Goal: Information Seeking & Learning: Learn about a topic

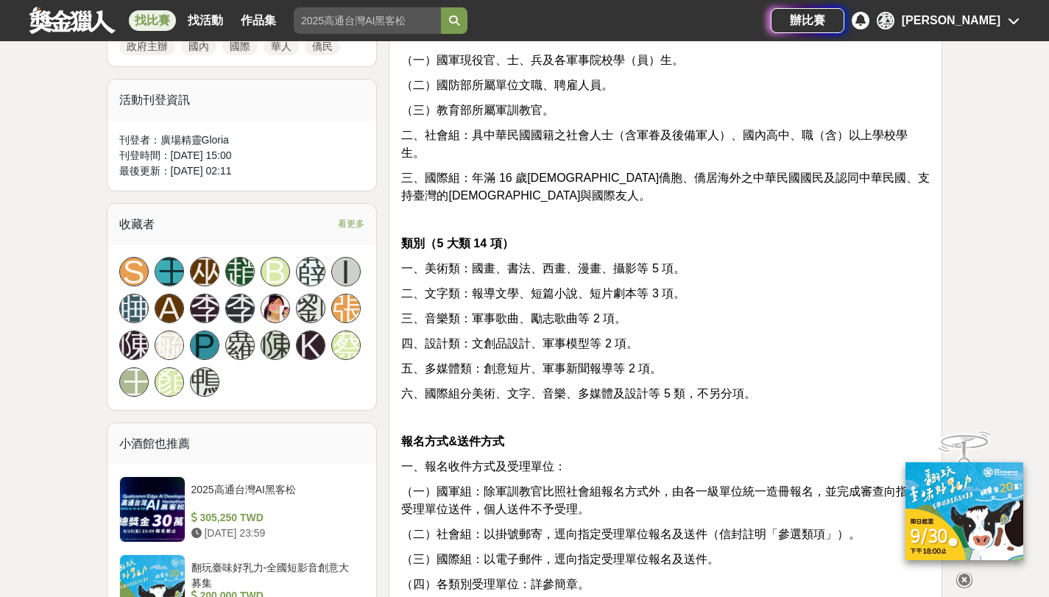
scroll to position [819, 0]
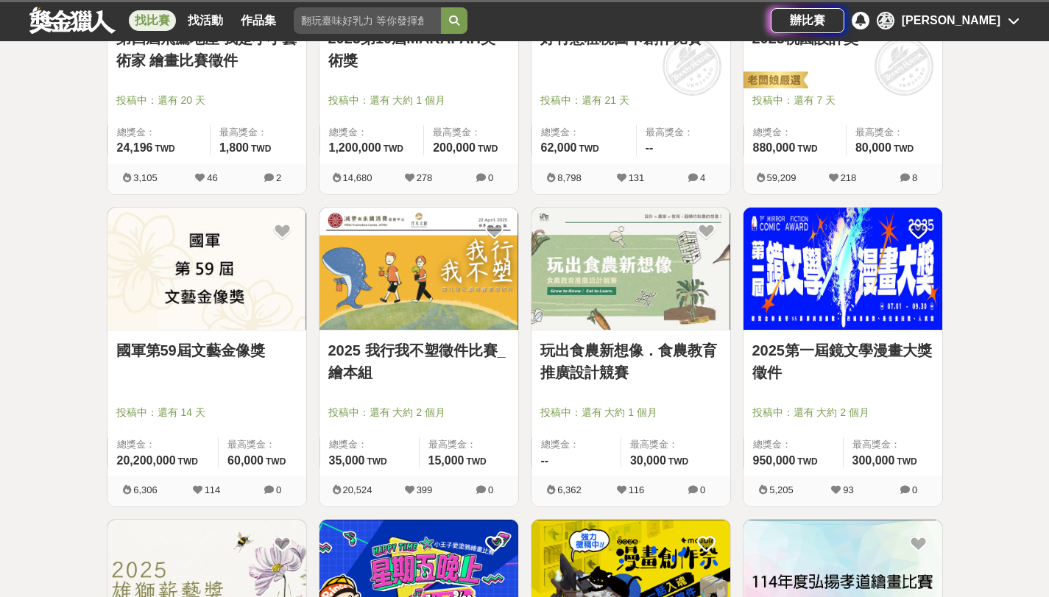
scroll to position [1893, 0]
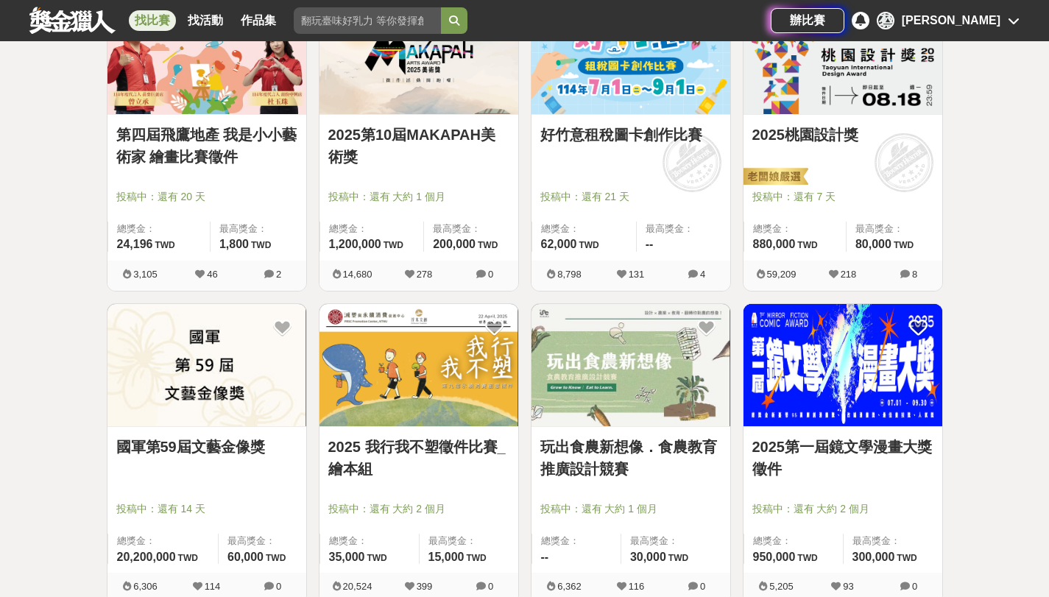
click at [597, 469] on link "玩出食農新想像．食農教育推廣設計競賽" at bounding box center [630, 458] width 181 height 44
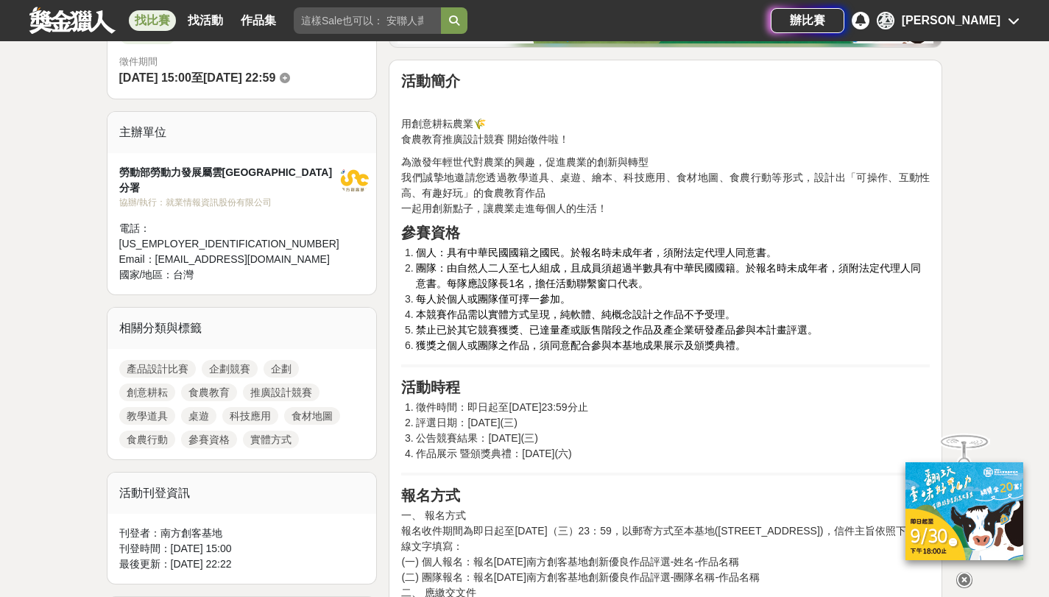
scroll to position [421, 0]
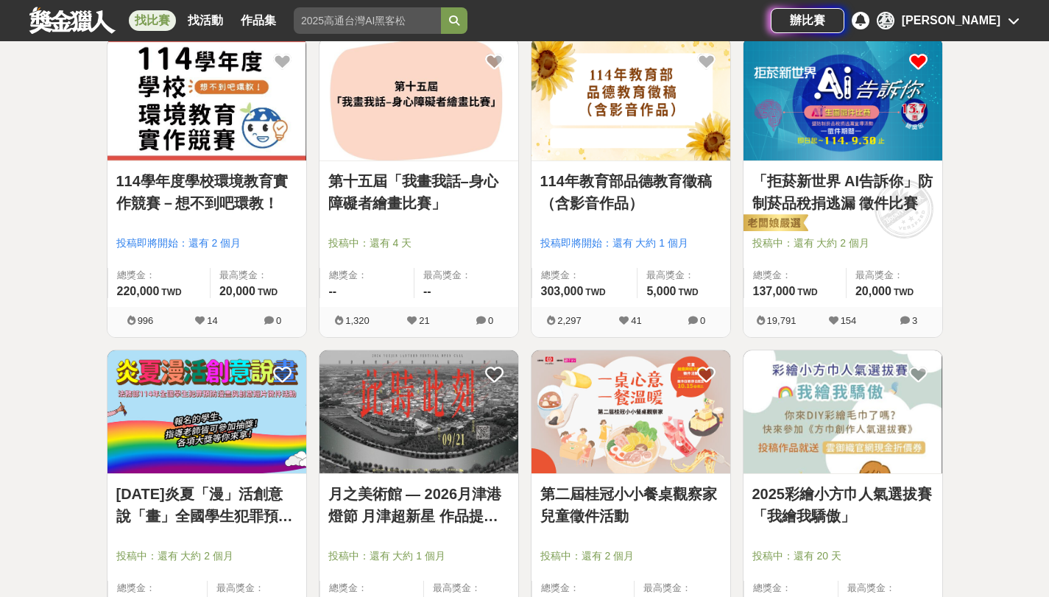
scroll to position [3410, 0]
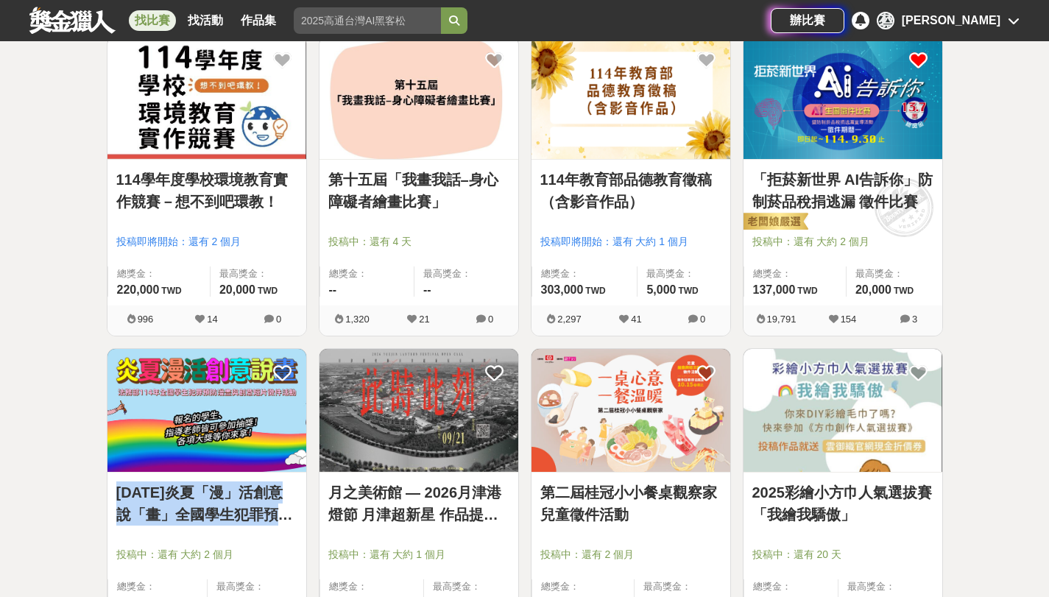
click at [227, 417] on img at bounding box center [206, 410] width 199 height 123
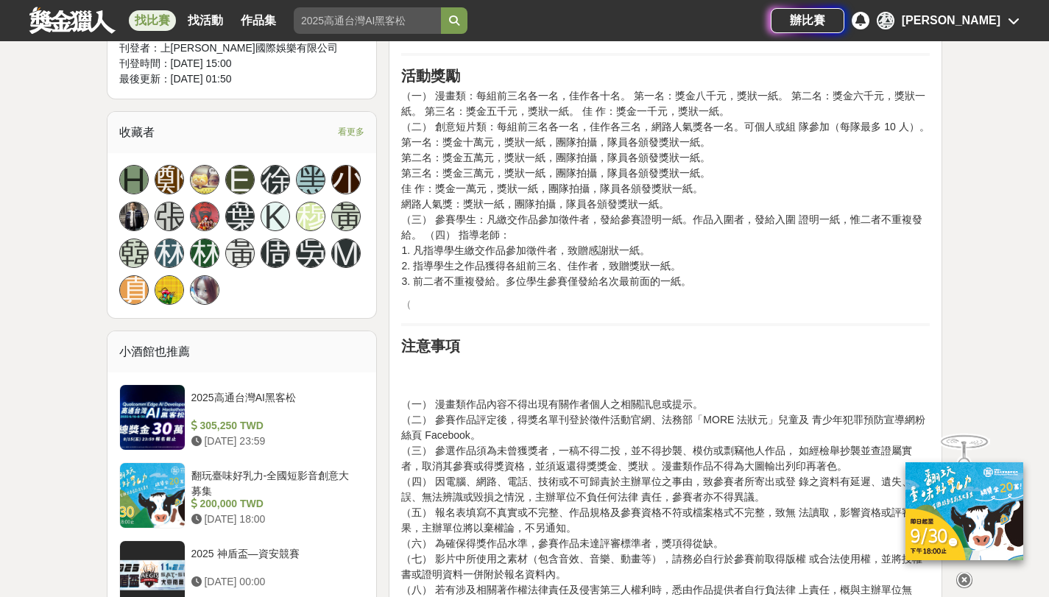
scroll to position [901, 0]
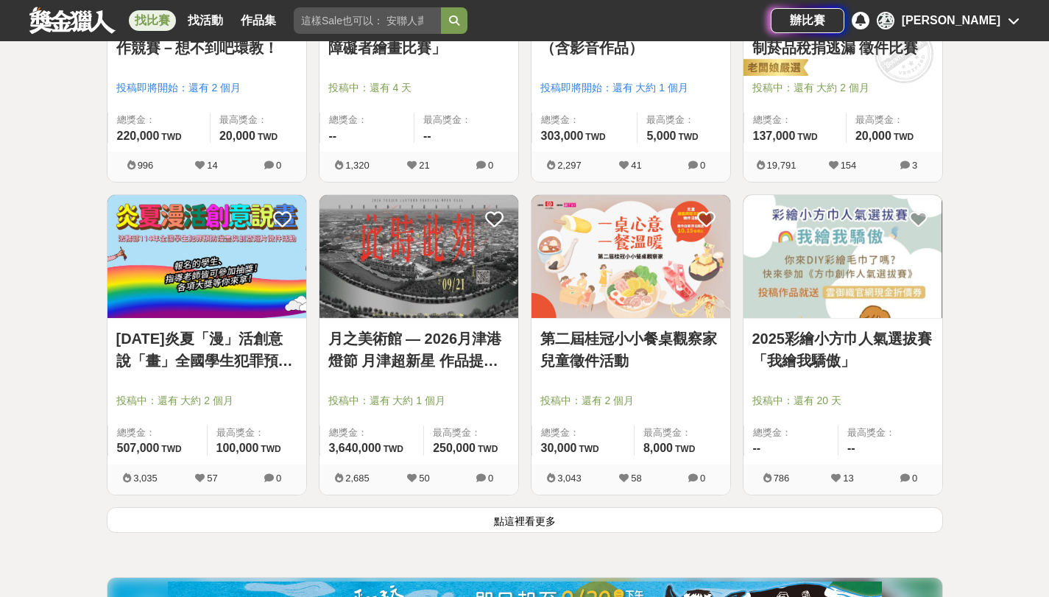
scroll to position [3568, 0]
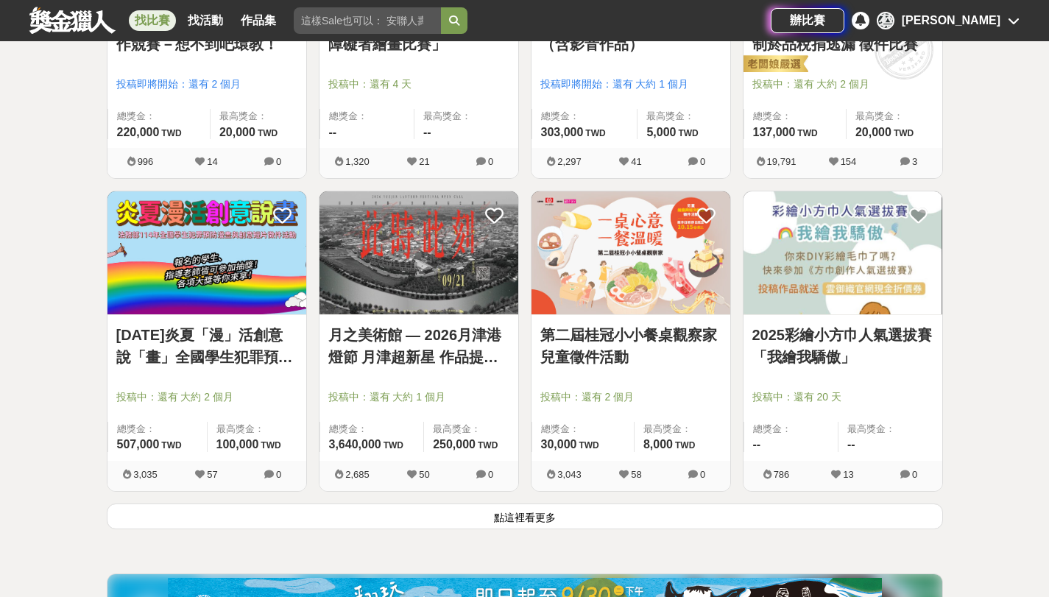
click at [589, 519] on button "點這裡看更多" at bounding box center [525, 516] width 836 height 26
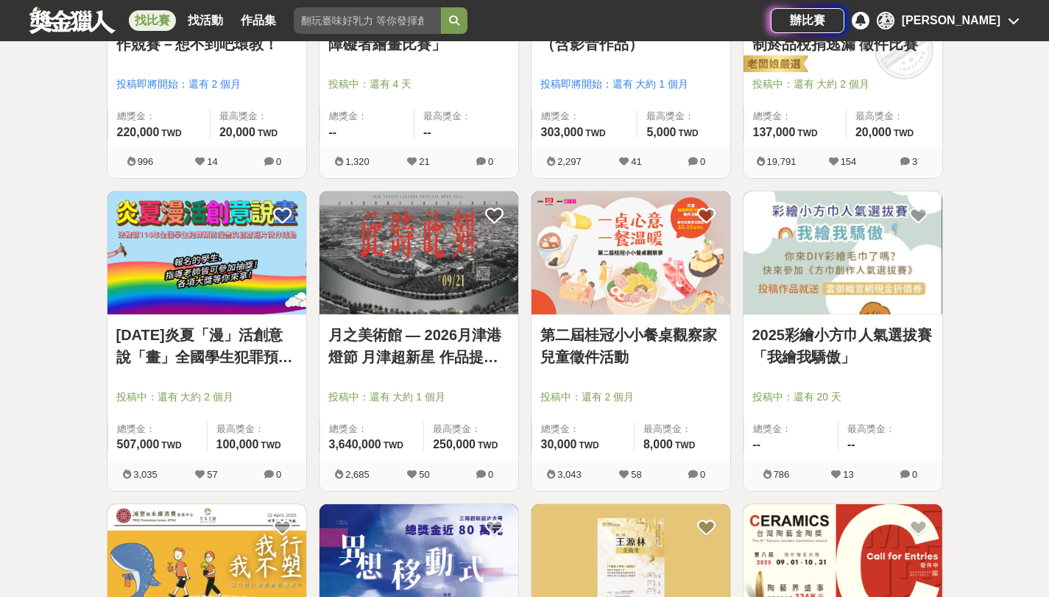
click at [469, 347] on link "月之美術館 — 2026月津港燈節 月津超新星 作品提案徵選計畫 〈OPEN CALL〉" at bounding box center [418, 346] width 181 height 44
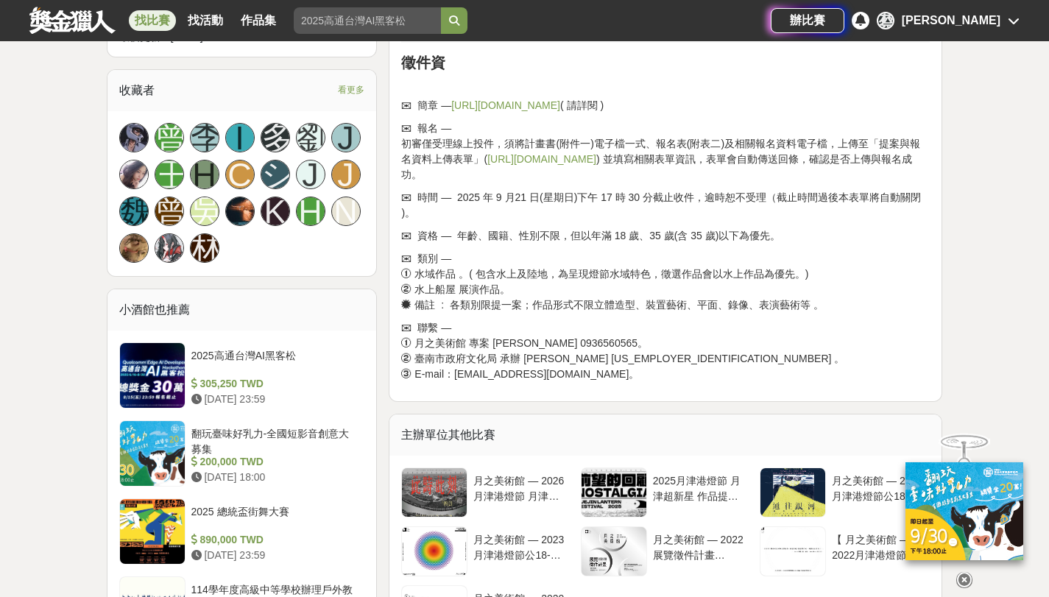
scroll to position [906, 0]
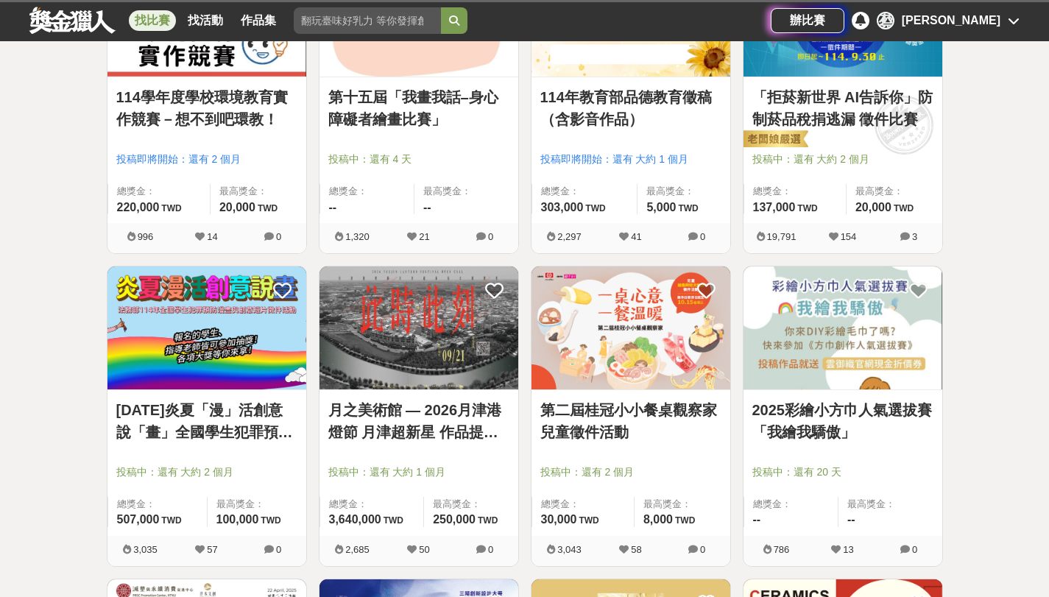
scroll to position [3568, 0]
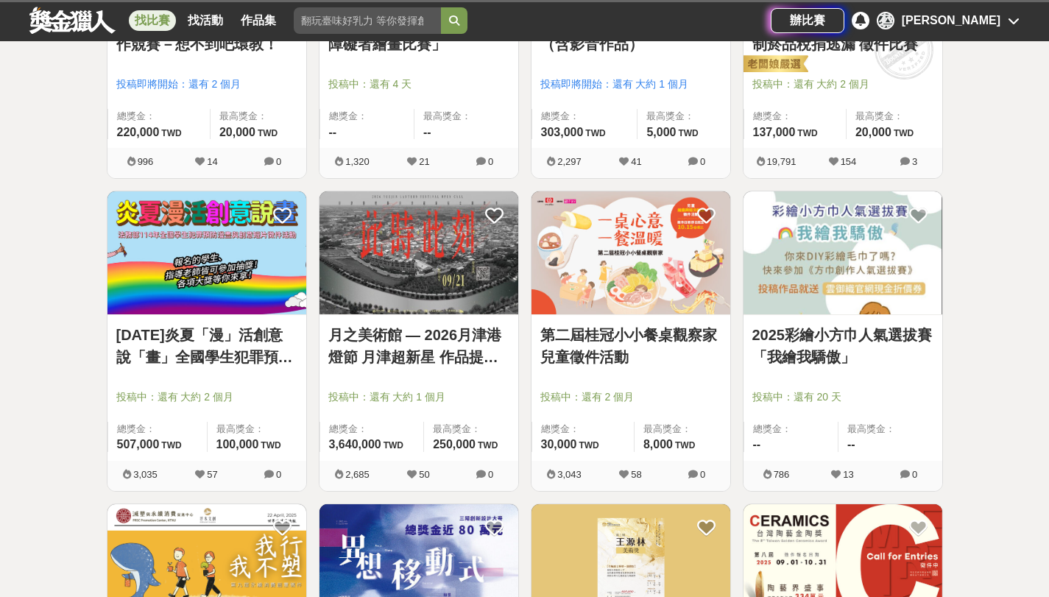
click at [859, 354] on link "2025彩繪小方巾人氣選拔賽「我繪我驕傲」" at bounding box center [842, 346] width 181 height 44
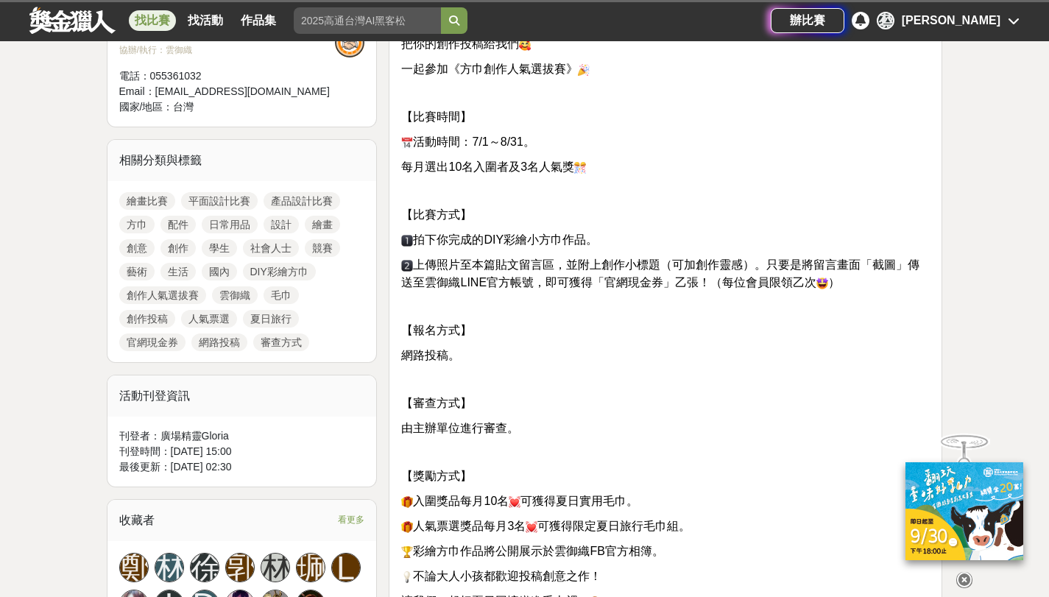
scroll to position [635, 0]
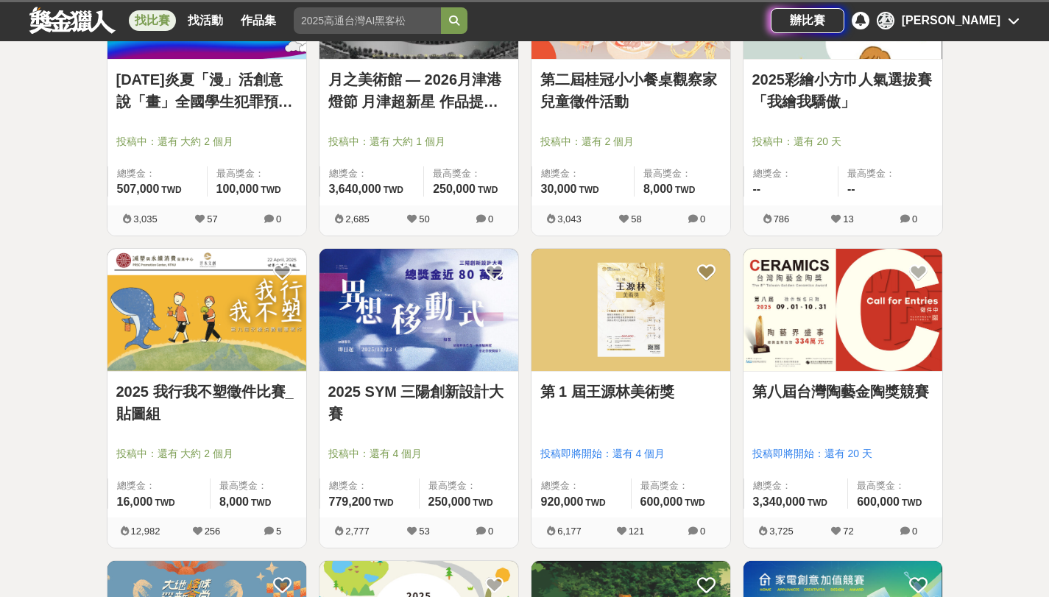
scroll to position [3832, 0]
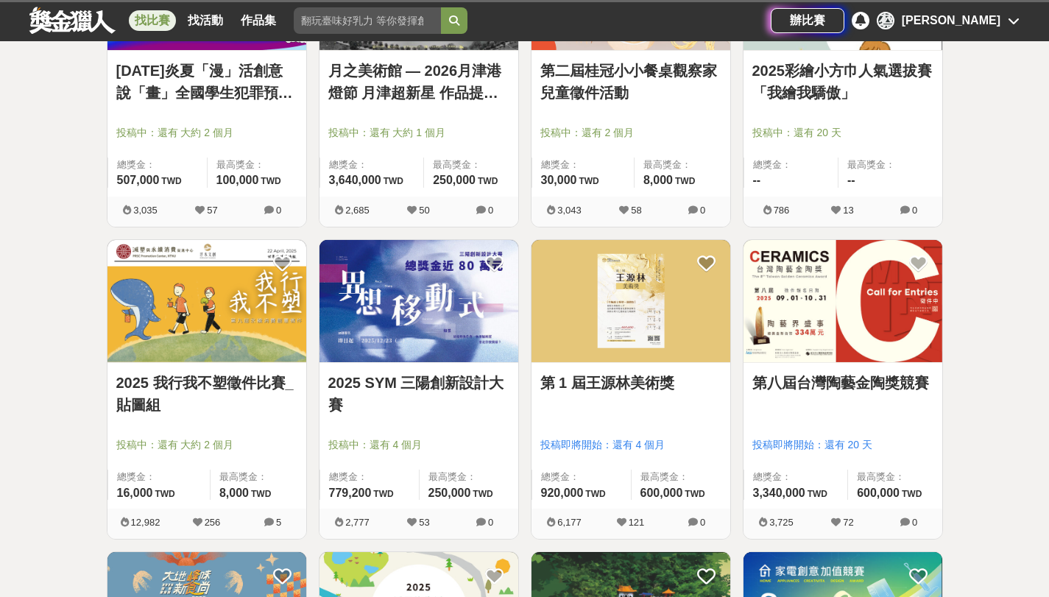
click at [247, 384] on link "2025 我行我不塑徵件比賽_貼圖組" at bounding box center [206, 394] width 181 height 44
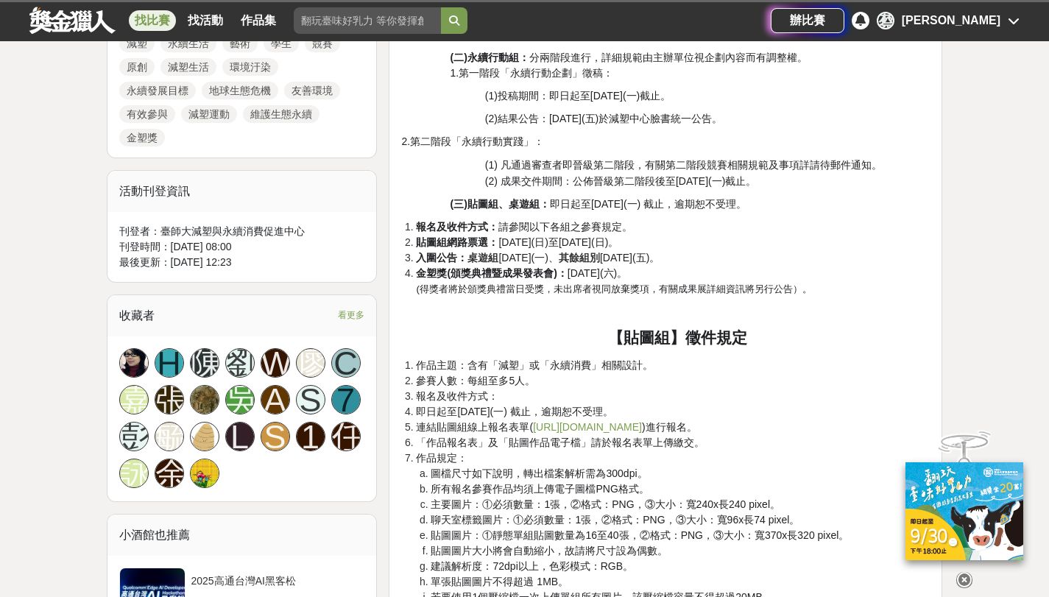
scroll to position [850, 0]
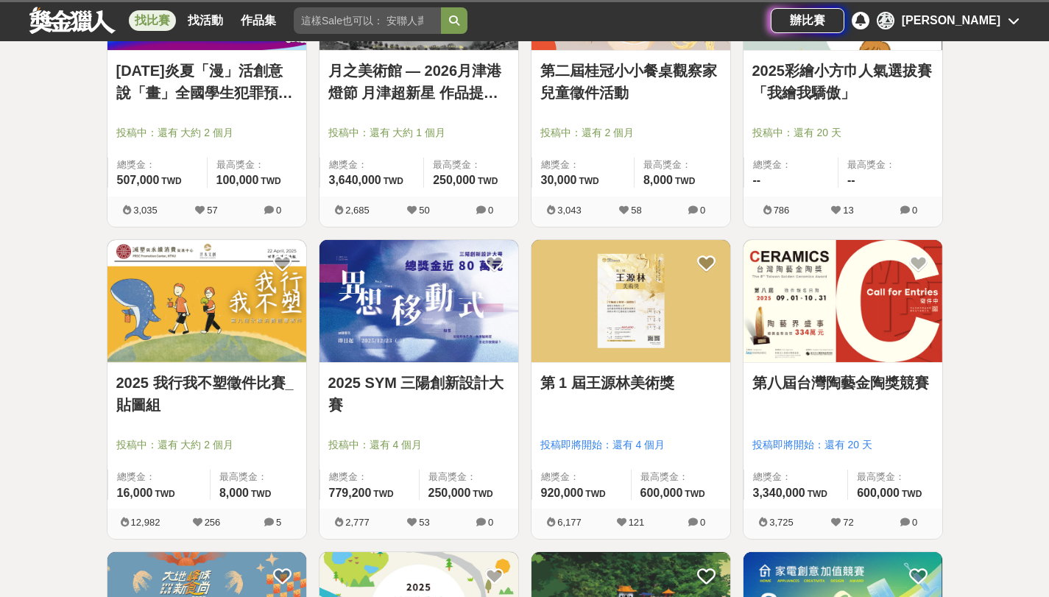
scroll to position [3965, 0]
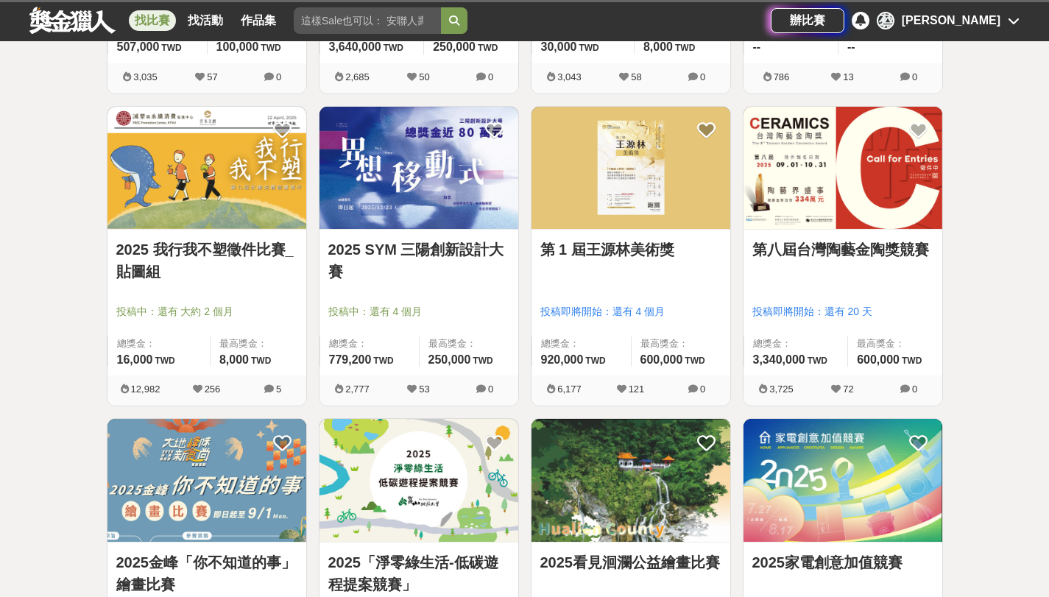
click at [417, 251] on link "2025 SYM 三陽創新設計大賽" at bounding box center [418, 260] width 181 height 44
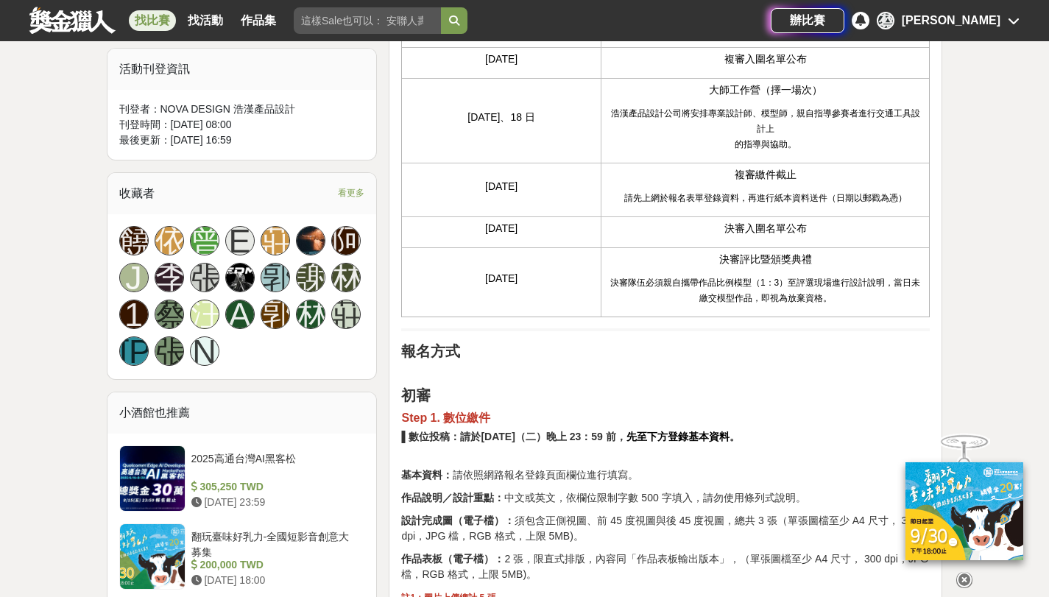
scroll to position [946, 0]
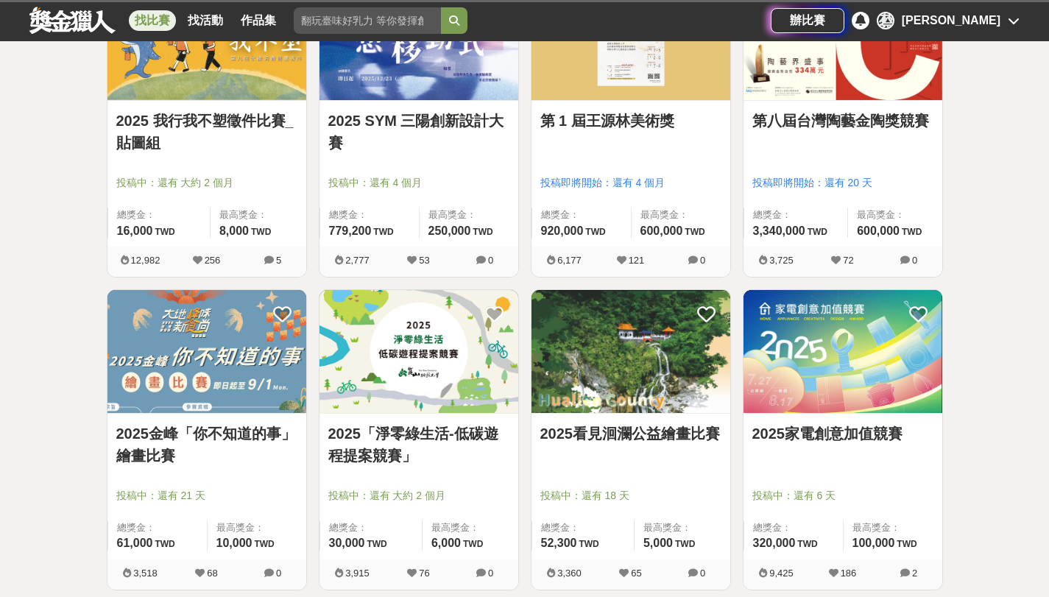
scroll to position [4159, 0]
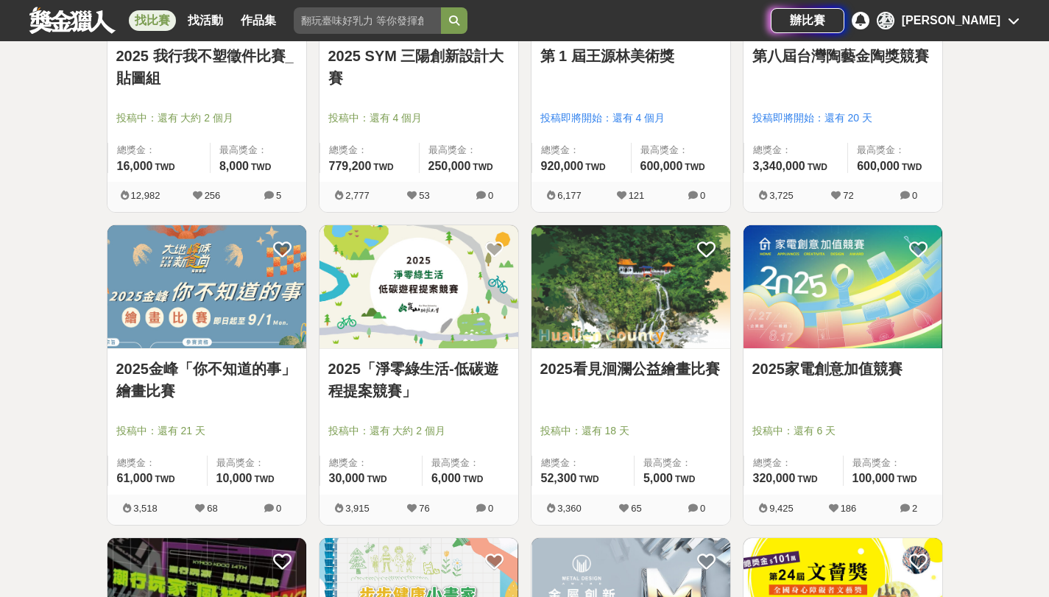
click at [253, 369] on link "2025金峰「你不知道的事」繪畫比賽" at bounding box center [206, 380] width 181 height 44
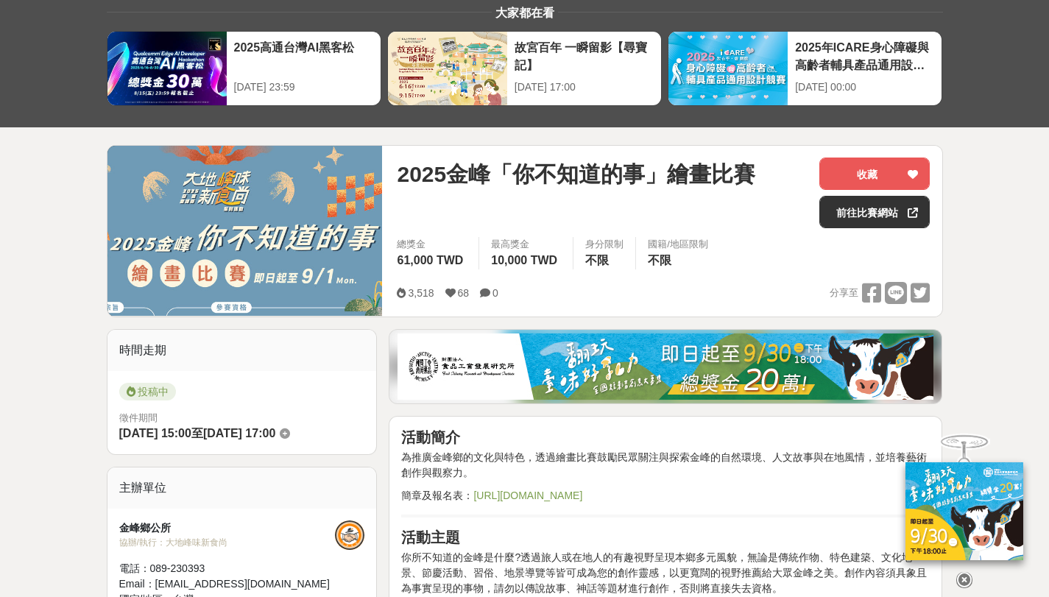
scroll to position [20, 0]
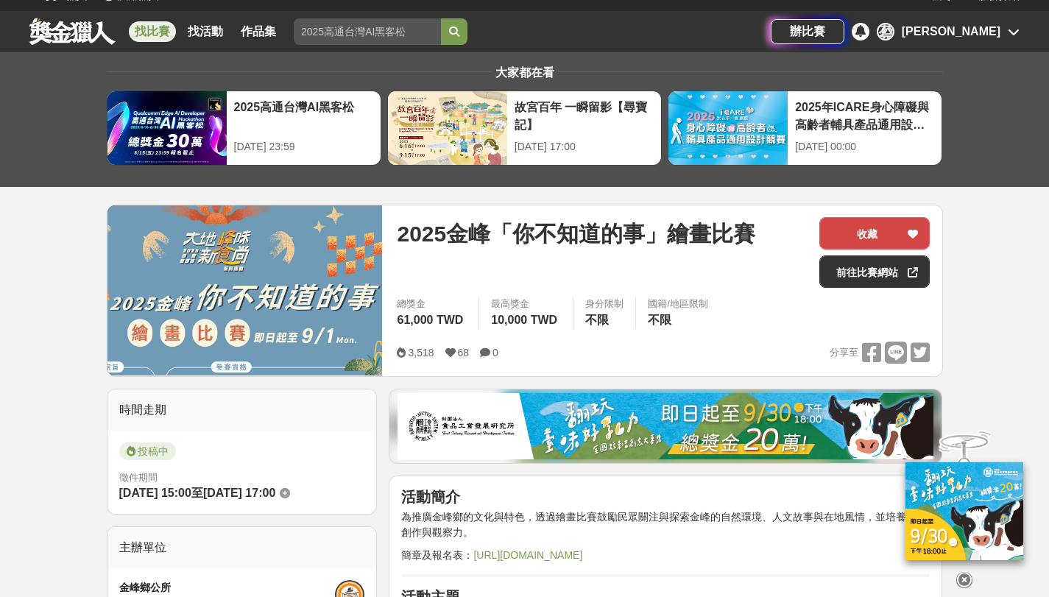
click at [838, 233] on button "收藏" at bounding box center [874, 233] width 110 height 32
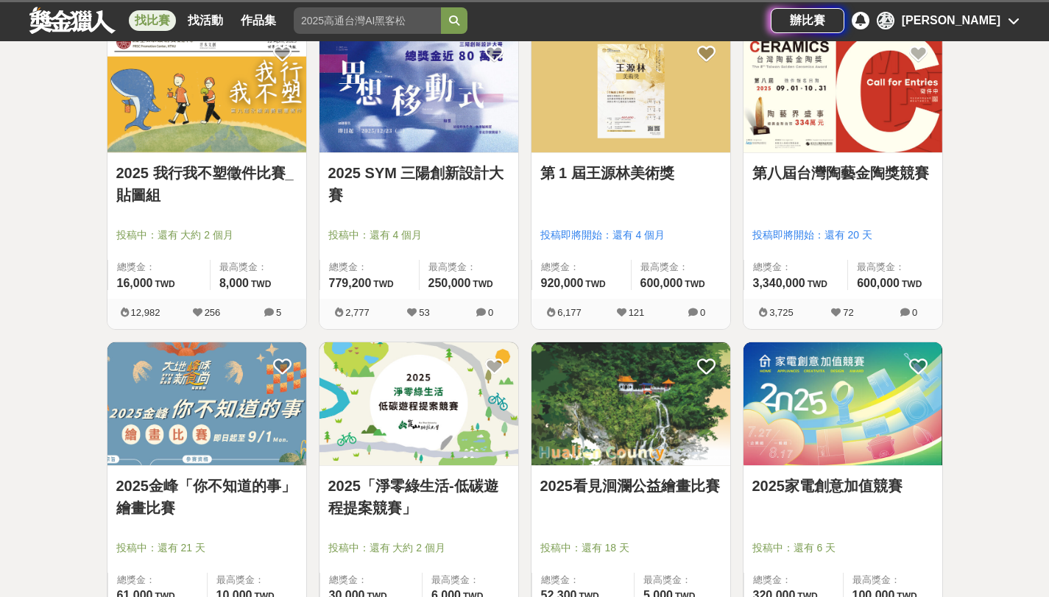
scroll to position [4159, 0]
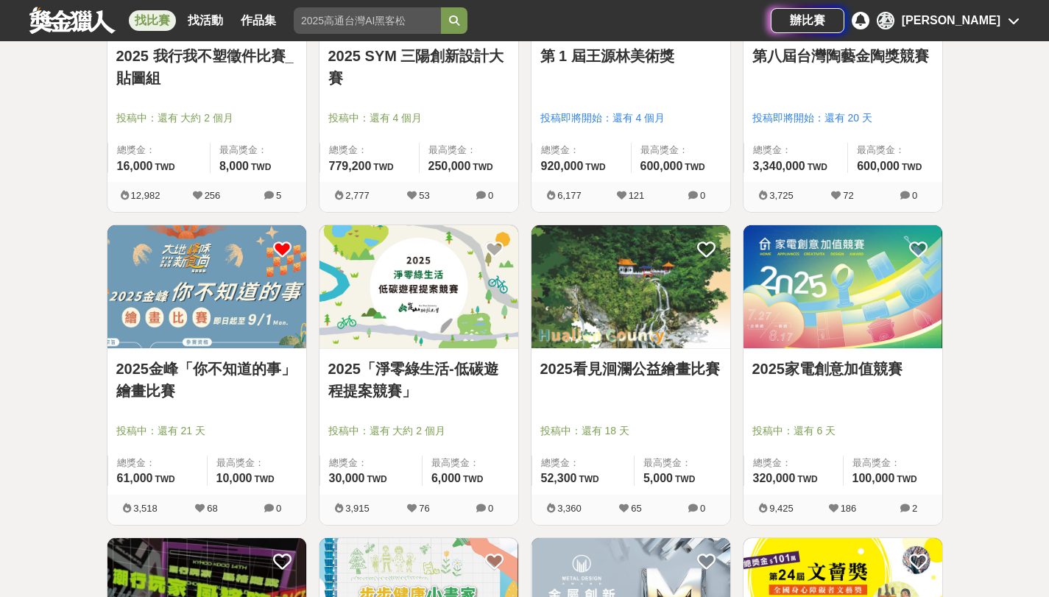
click at [784, 370] on link "2025家電創意加值競賽" at bounding box center [842, 369] width 181 height 22
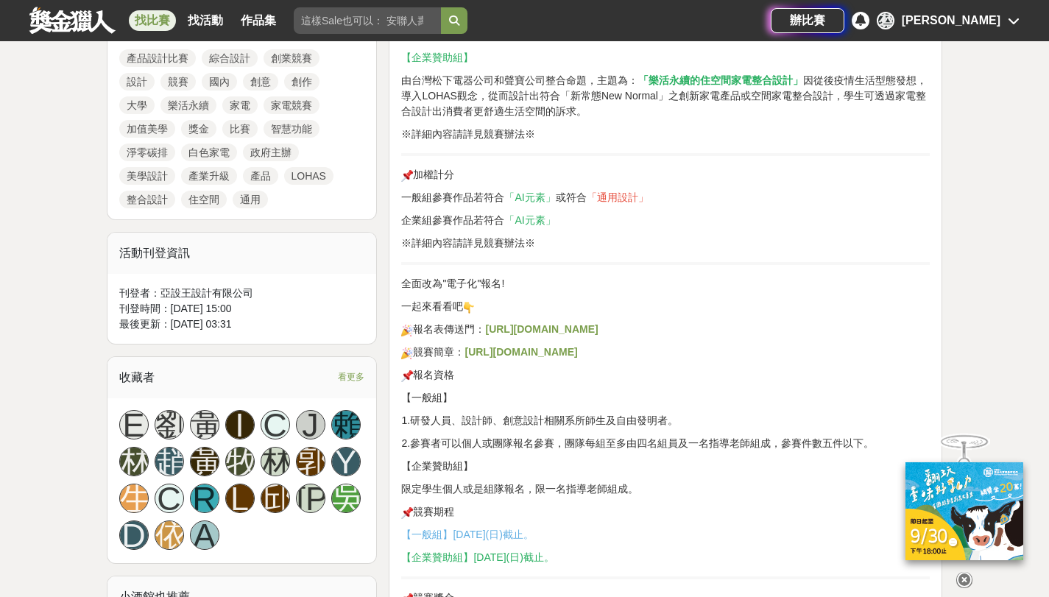
scroll to position [571, 0]
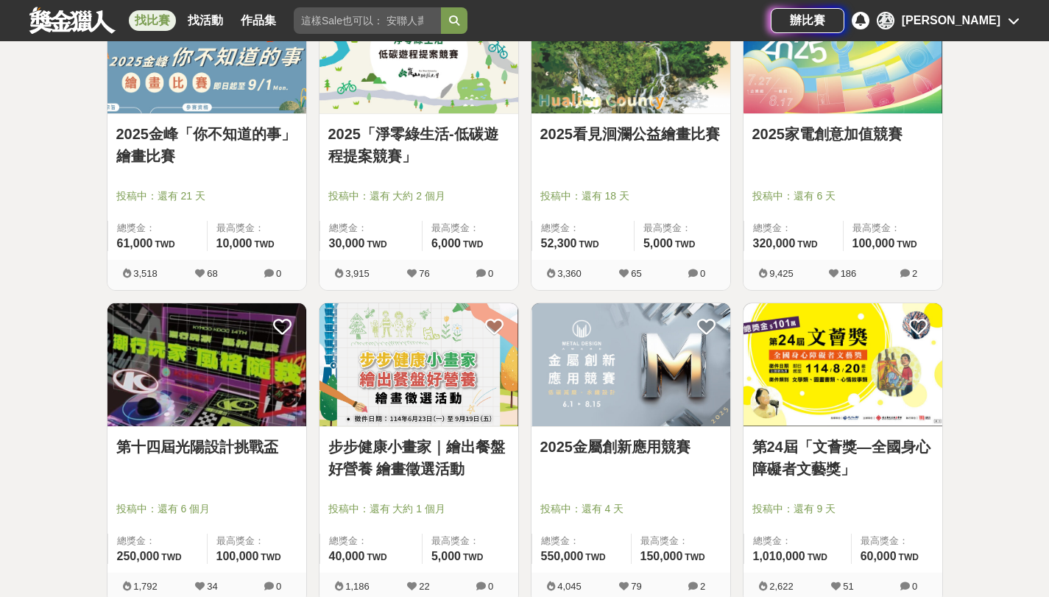
scroll to position [4396, 0]
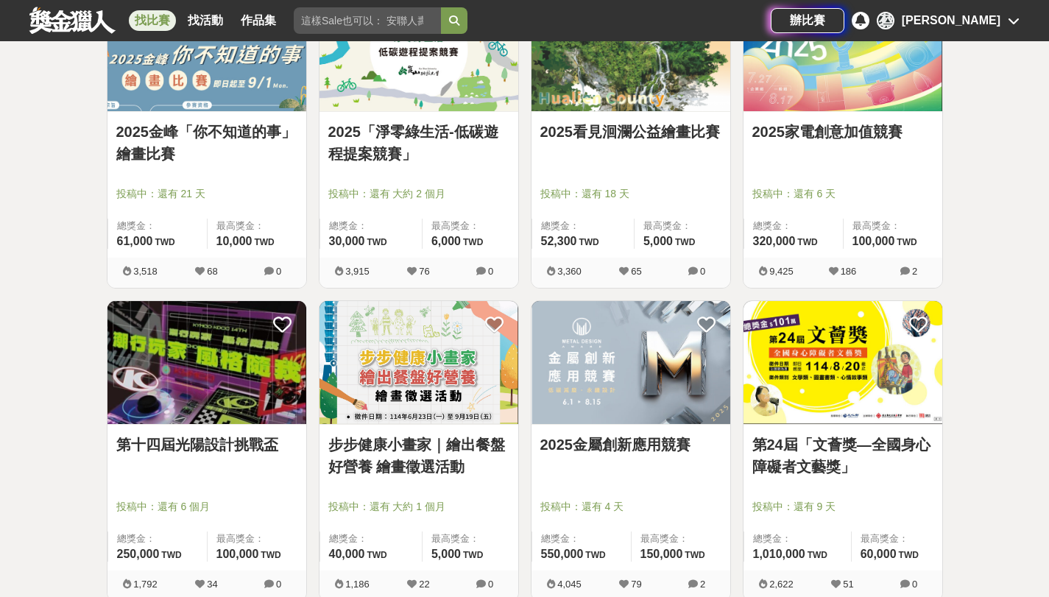
click at [257, 430] on div "第十四屆光陽設計挑戰盃 投稿中：還有 6 個月 總獎金： 250,000 250,000 TWD 最高獎金： 100,000 TWD" at bounding box center [206, 498] width 199 height 146
click at [244, 448] on link "第十四屆光陽設計挑戰盃" at bounding box center [206, 444] width 181 height 22
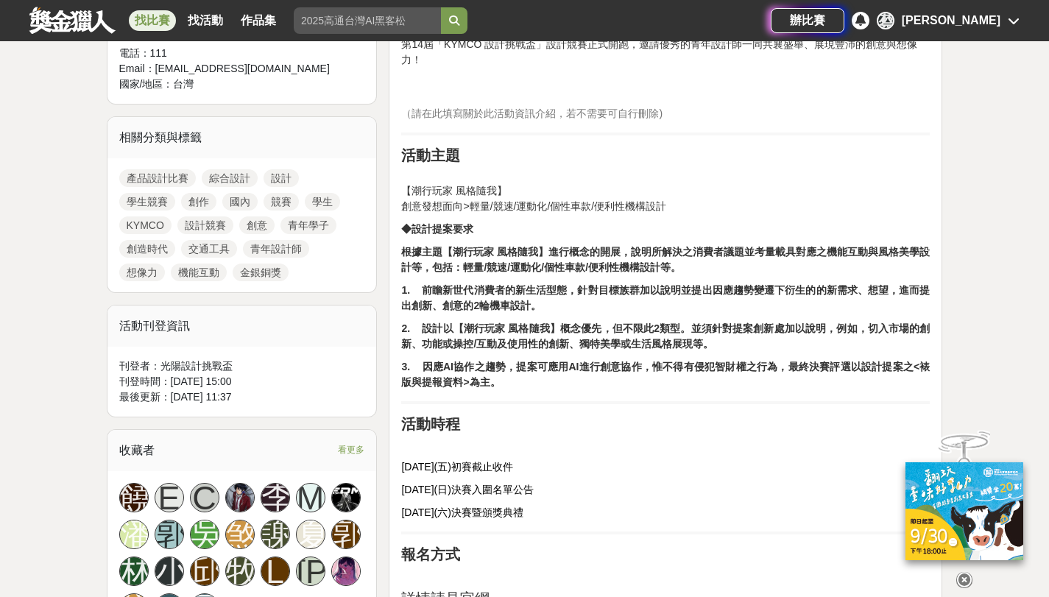
scroll to position [596, 0]
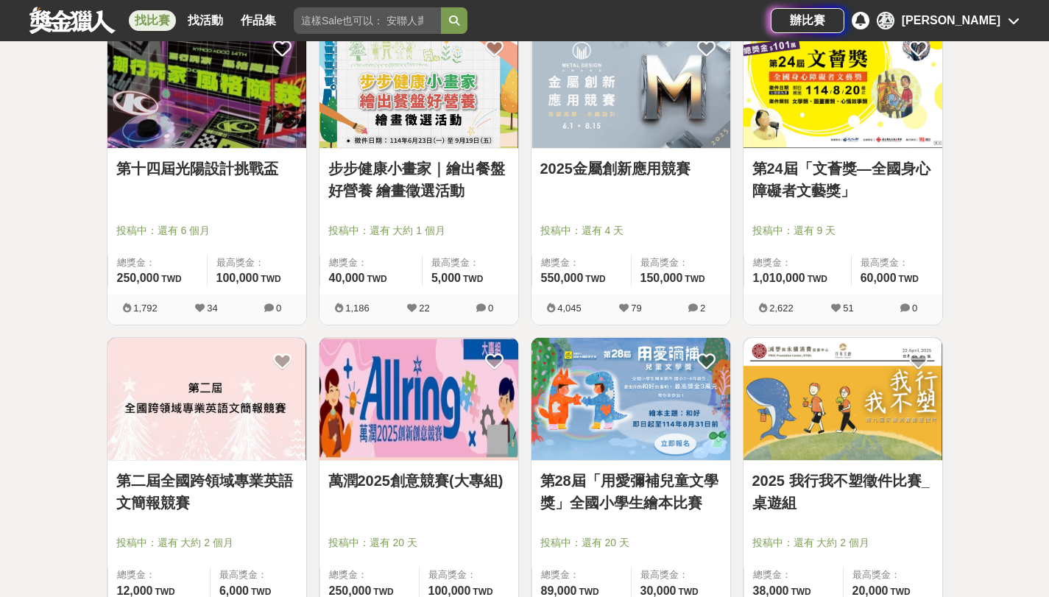
scroll to position [4677, 0]
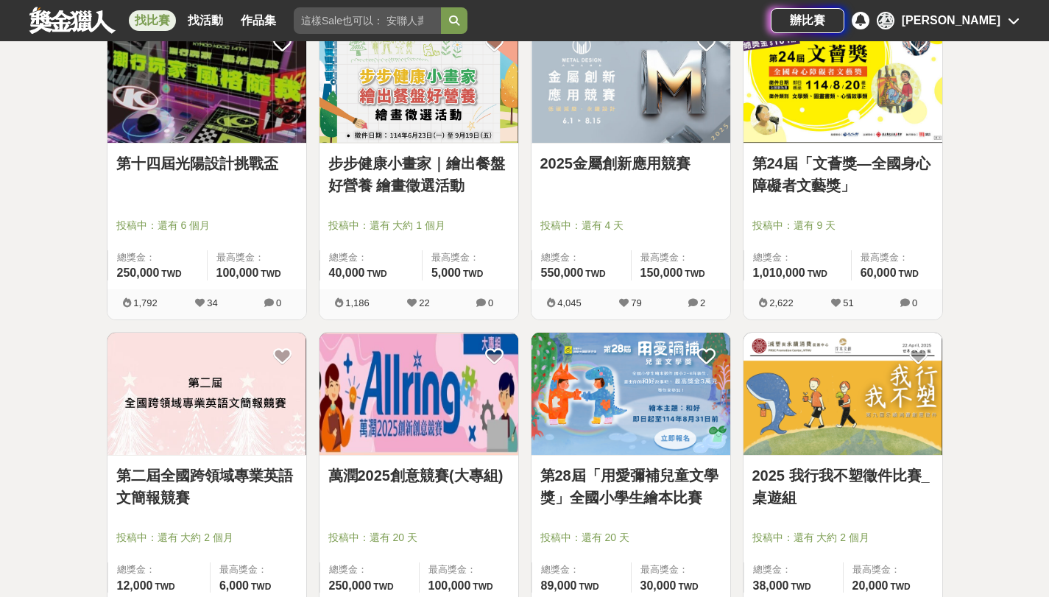
click at [422, 181] on link "步步健康小畫家｜繪出餐盤好營養 繪畫徵選活動" at bounding box center [418, 174] width 181 height 44
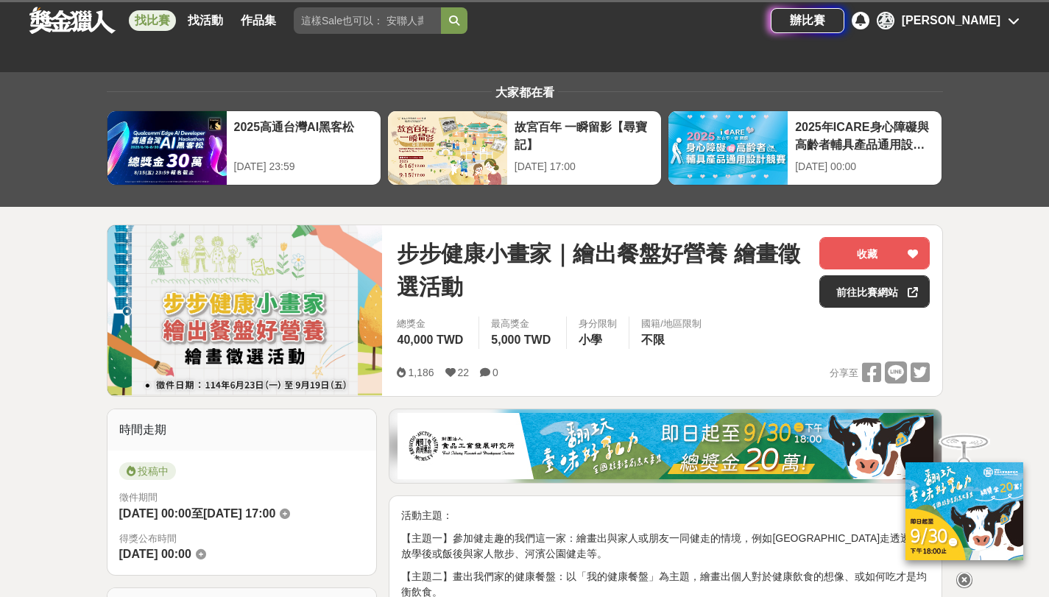
scroll to position [960, 0]
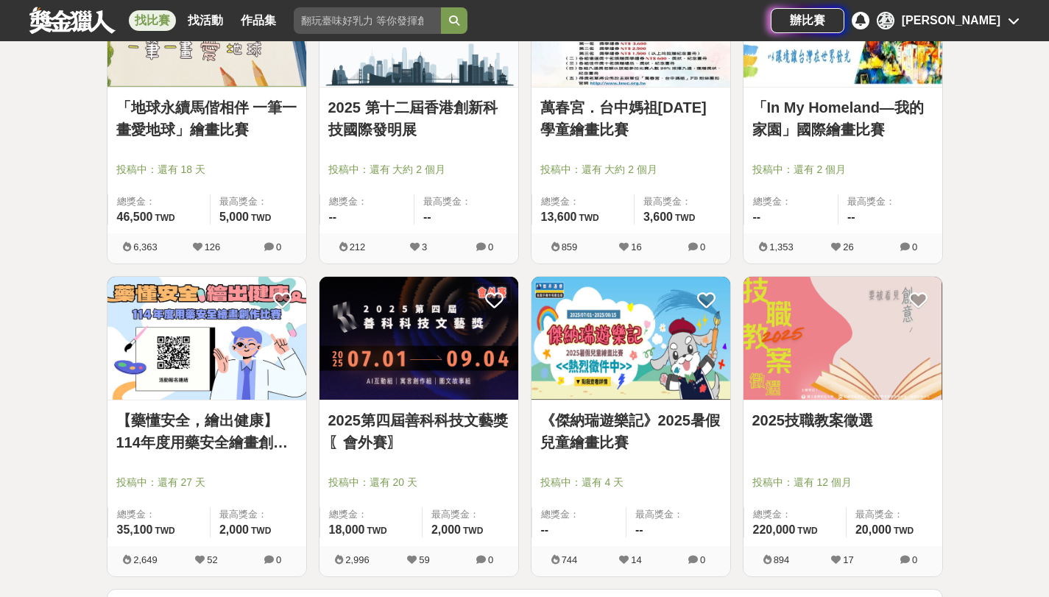
scroll to position [5365, 0]
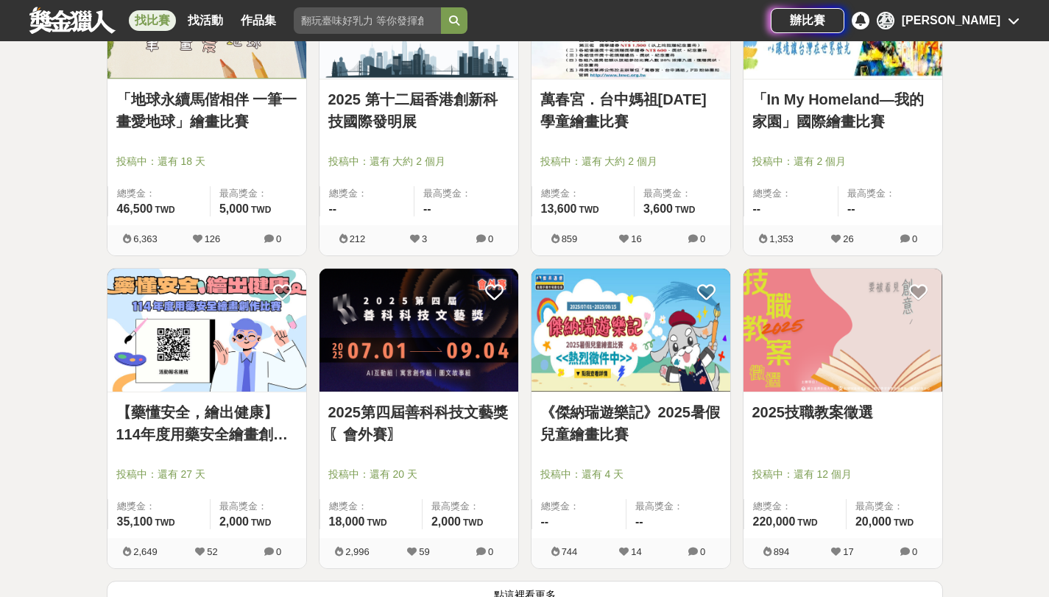
click at [231, 422] on link "【藥懂安全，繪出健康】114年度用藥安全繪畫創作比賽" at bounding box center [206, 423] width 181 height 44
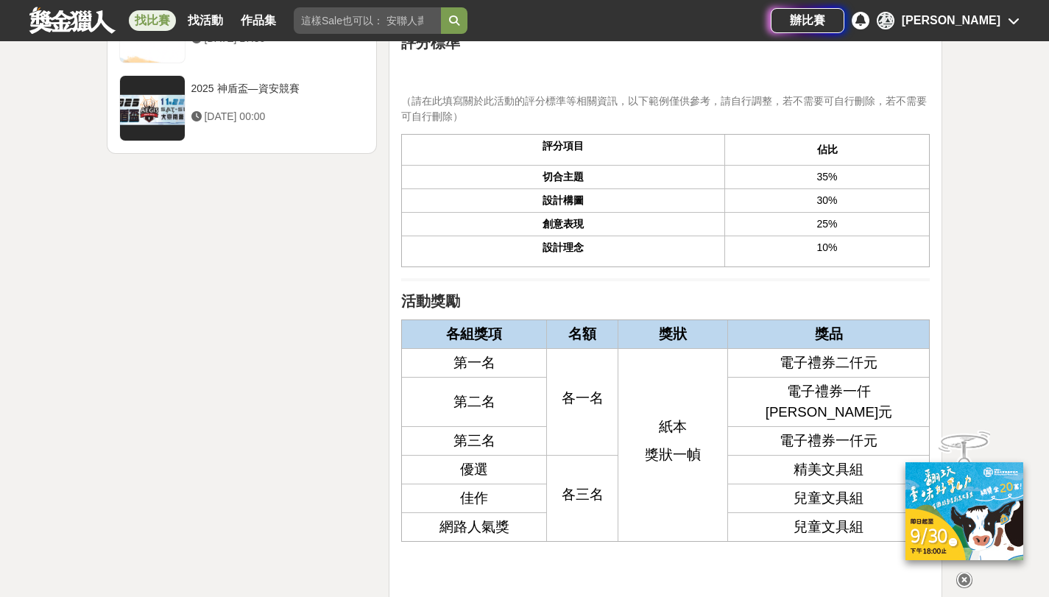
scroll to position [2060, 0]
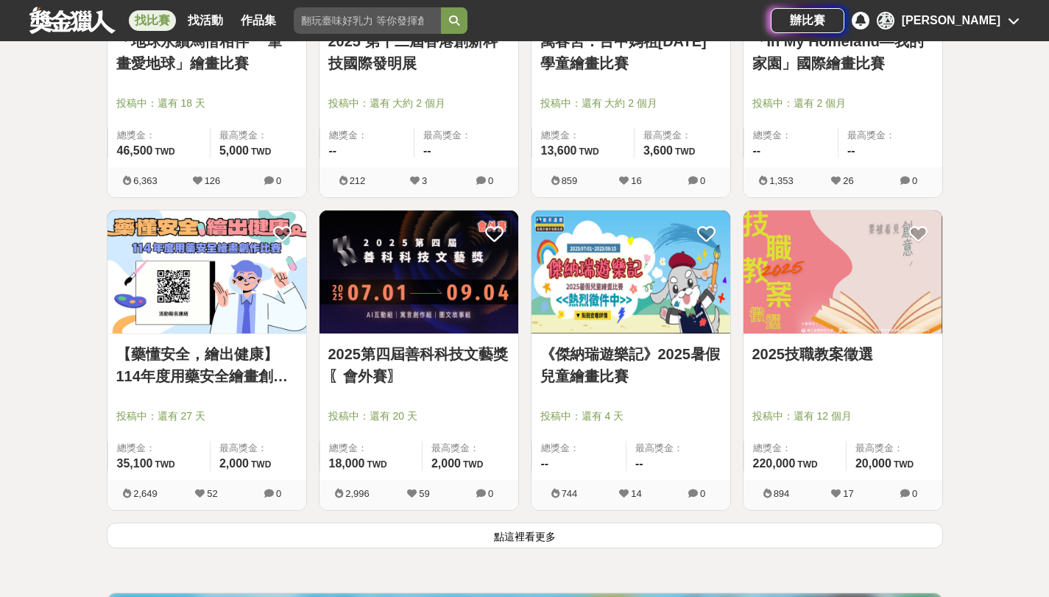
scroll to position [5426, 0]
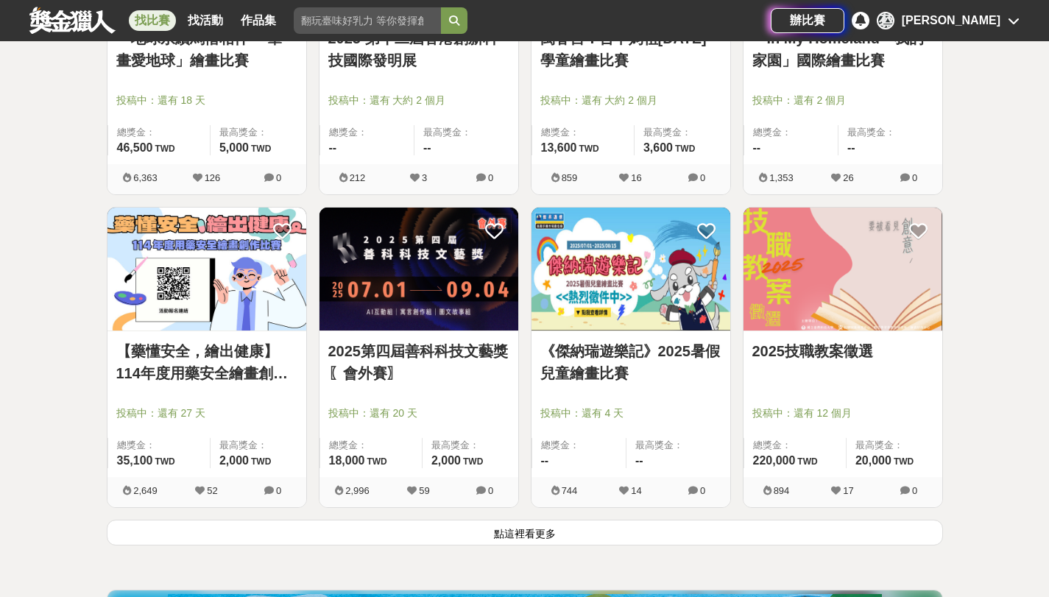
click at [516, 528] on button "點這裡看更多" at bounding box center [525, 532] width 836 height 26
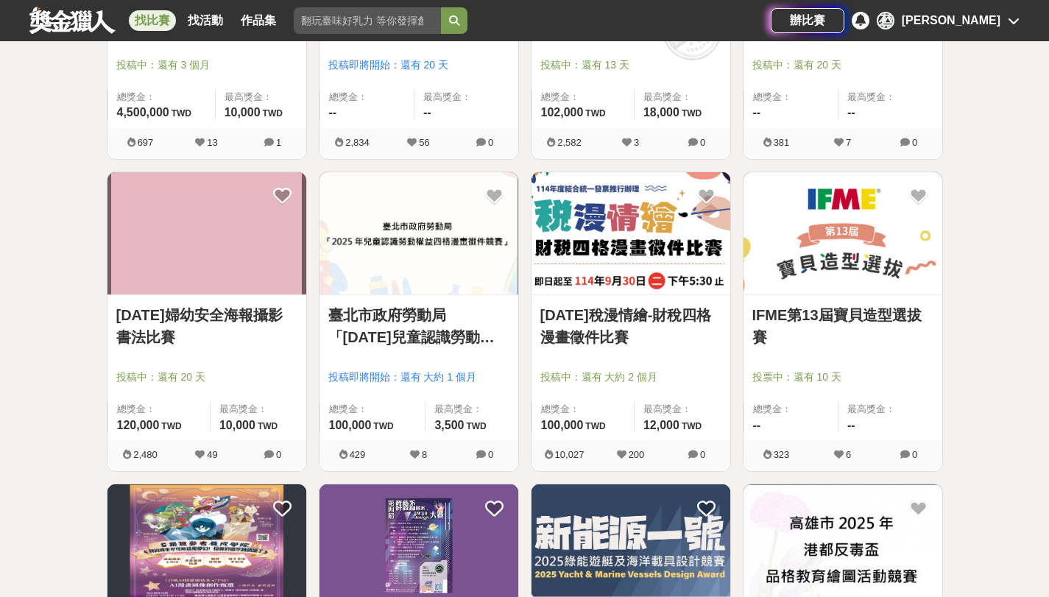
scroll to position [6417, 0]
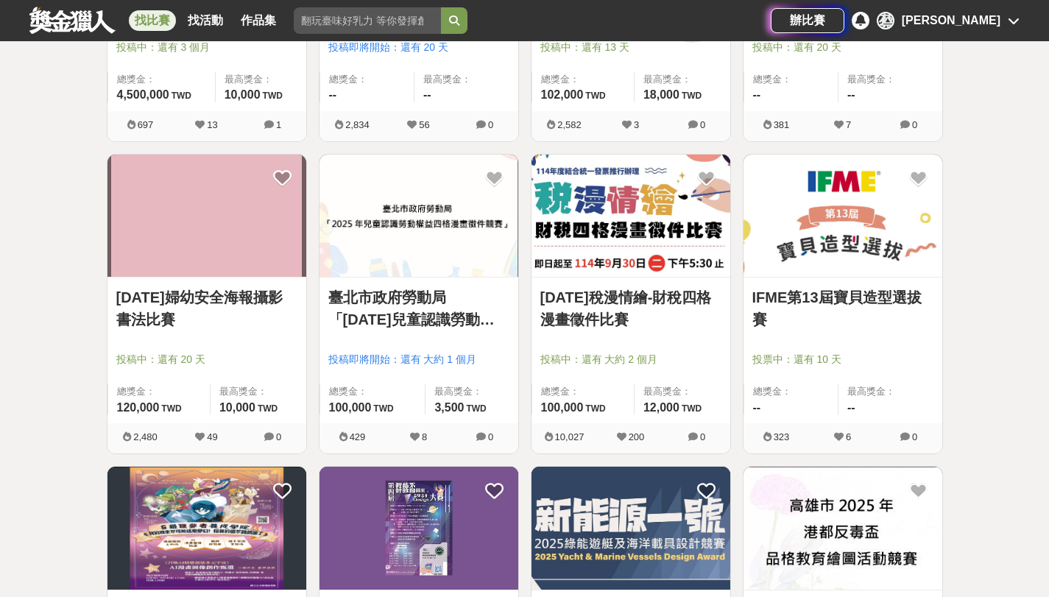
click at [593, 316] on link "[DATE]稅漫情繪-財稅四格漫畫徵件比賽" at bounding box center [630, 308] width 181 height 44
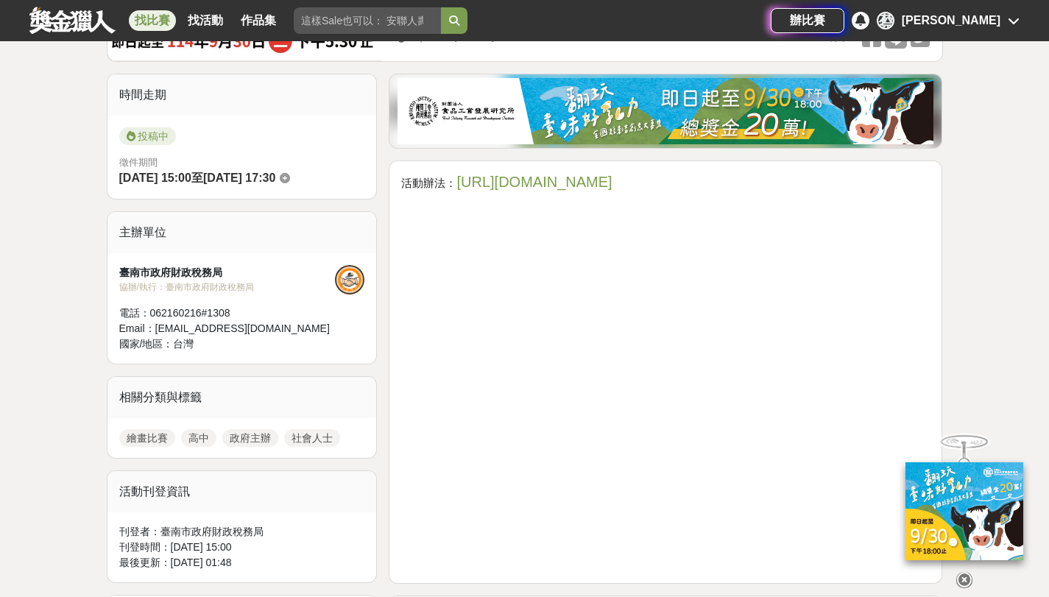
scroll to position [333, 0]
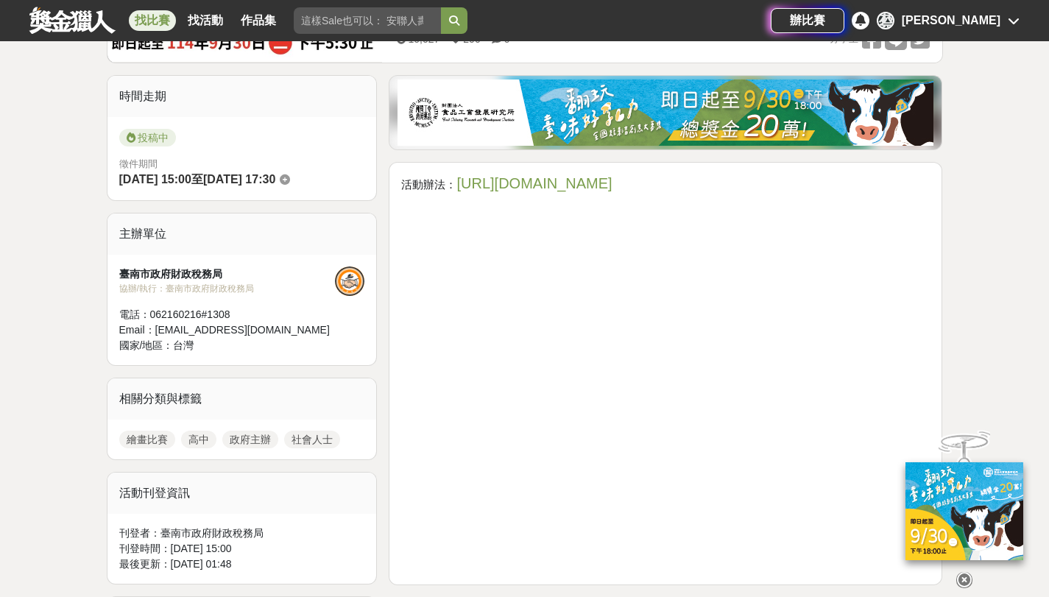
click at [553, 182] on link "[URL][DOMAIN_NAME]" at bounding box center [533, 183] width 155 height 16
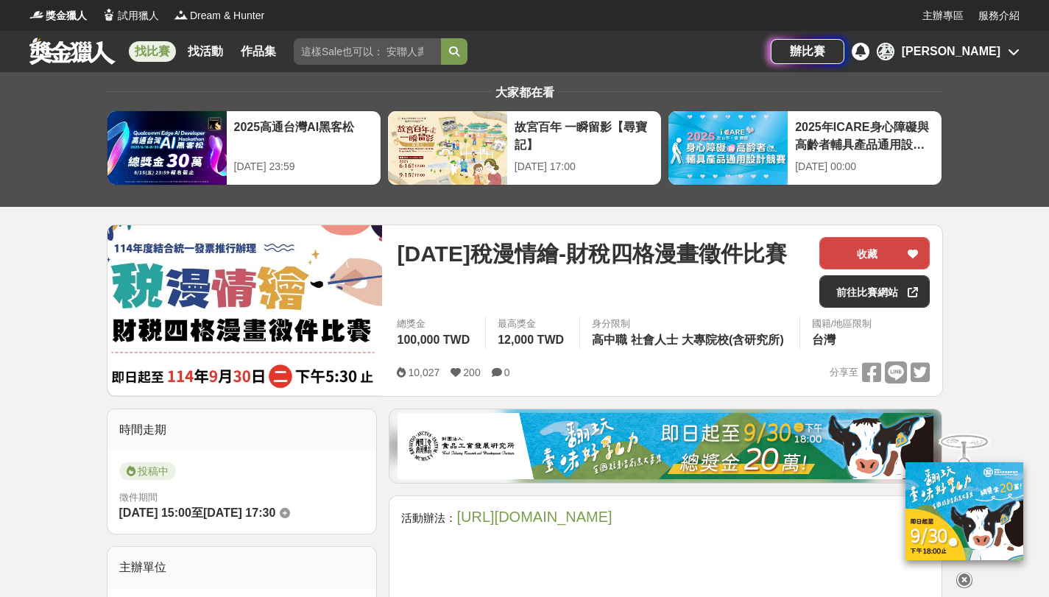
click at [856, 266] on button "收藏" at bounding box center [874, 253] width 110 height 32
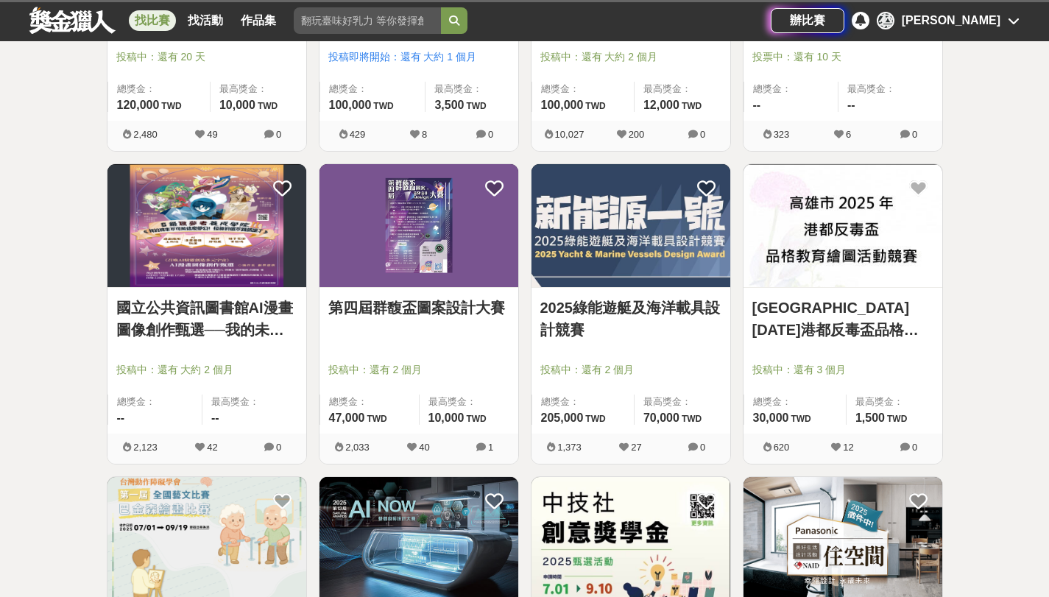
scroll to position [6908, 0]
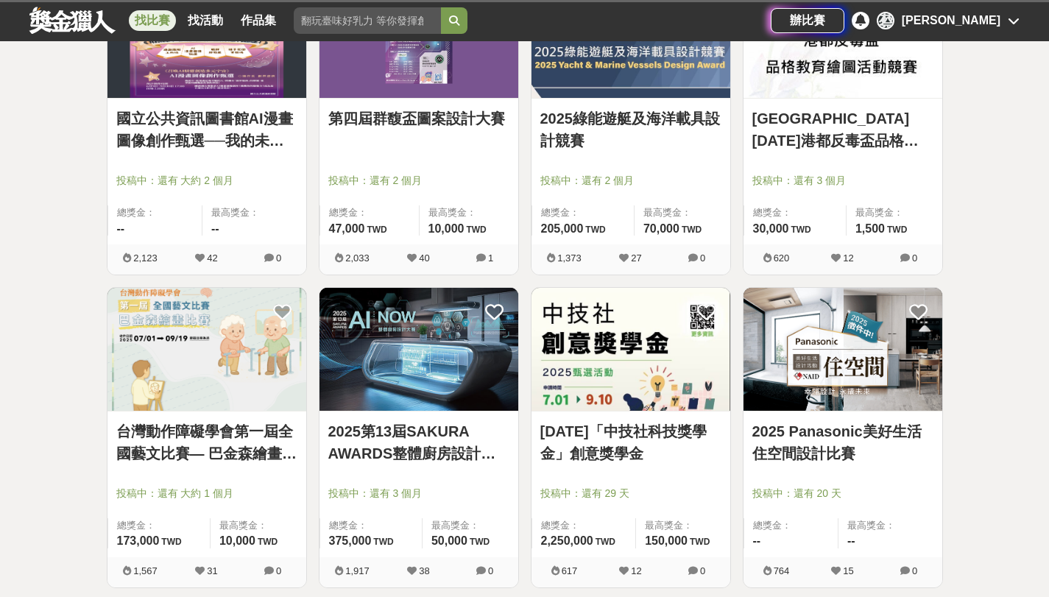
click at [484, 127] on link "第四屆群馥盃圖案設計大賽" at bounding box center [418, 118] width 181 height 22
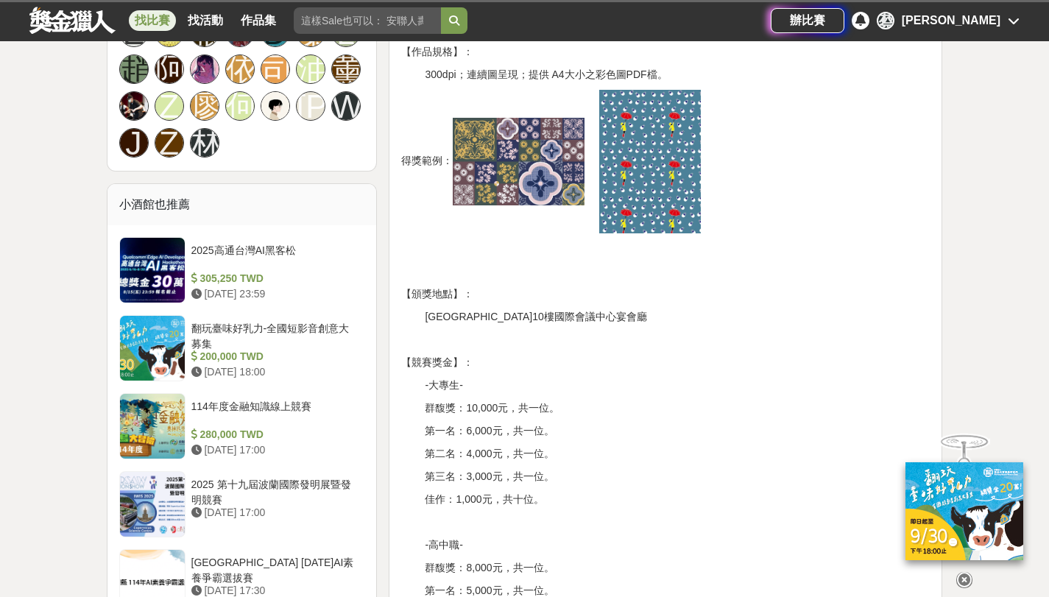
scroll to position [1018, 0]
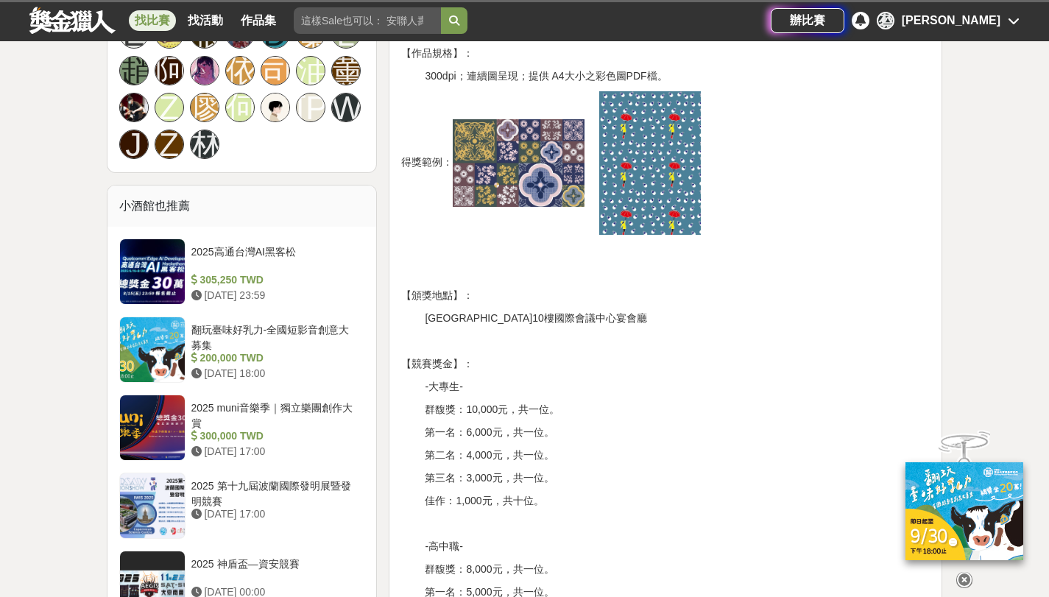
click at [966, 576] on icon at bounding box center [964, 580] width 16 height 16
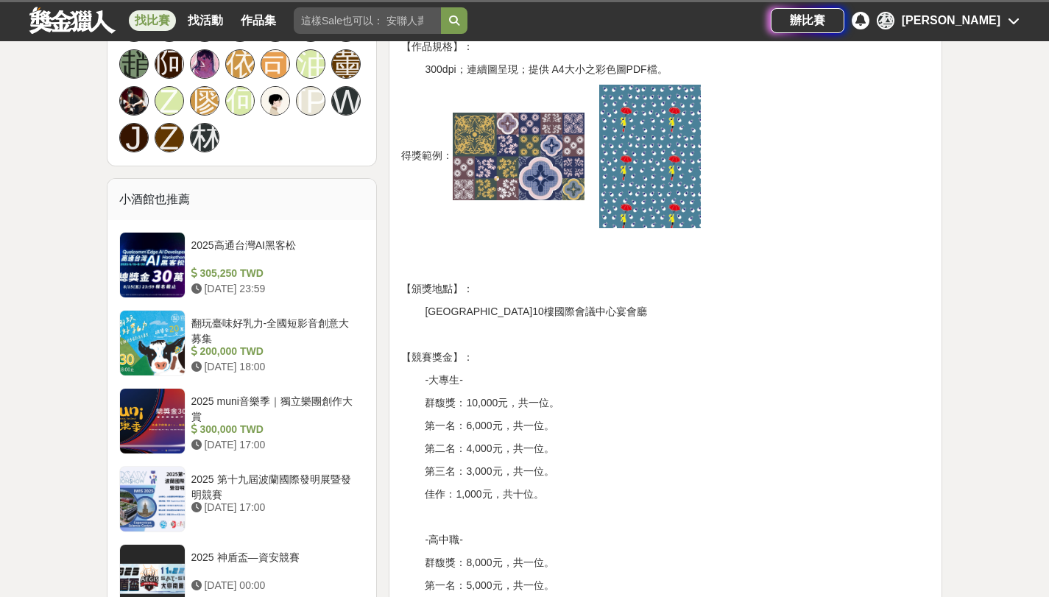
scroll to position [753, 0]
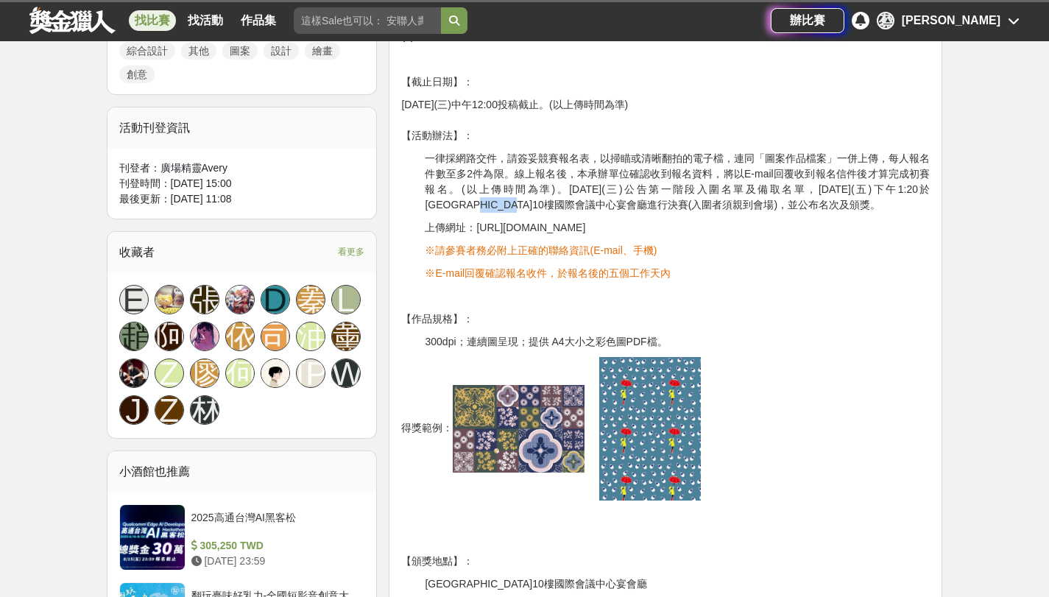
drag, startPoint x: 435, startPoint y: 206, endPoint x: 497, endPoint y: 204, distance: 61.8
click at [497, 204] on span "一律採網路交件，請簽妥競賽報名表，以掃瞄或清晰翻拍的電子檔，連同「圖案作品檔案」一併上傳，每人報名件數至多2件為限。線上報名後，本承辦單位確認收到報名資料，將…" at bounding box center [677, 181] width 505 height 58
copy span "崑山科技大學"
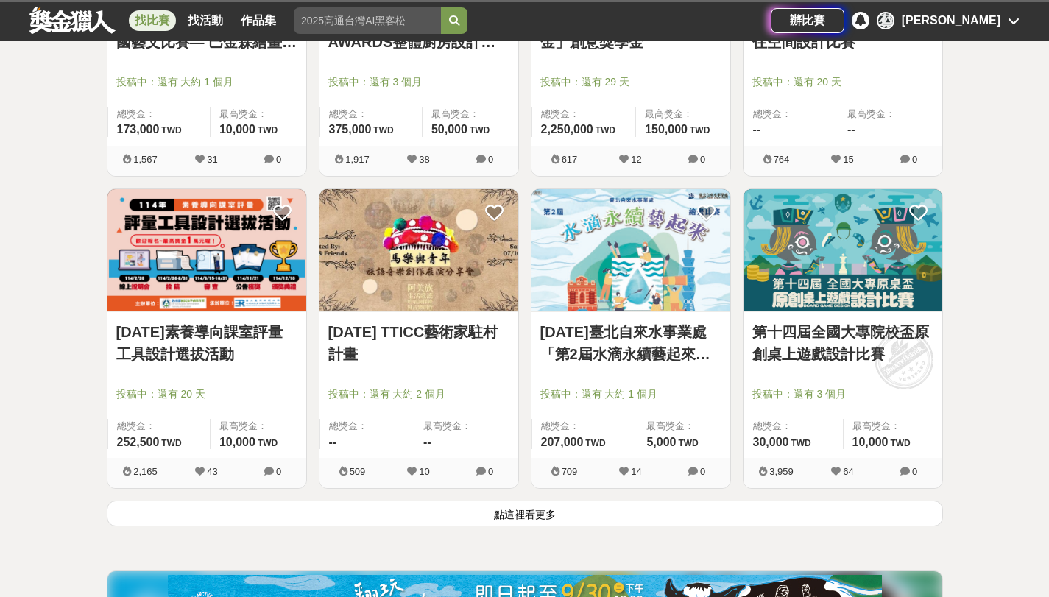
scroll to position [7320, 0]
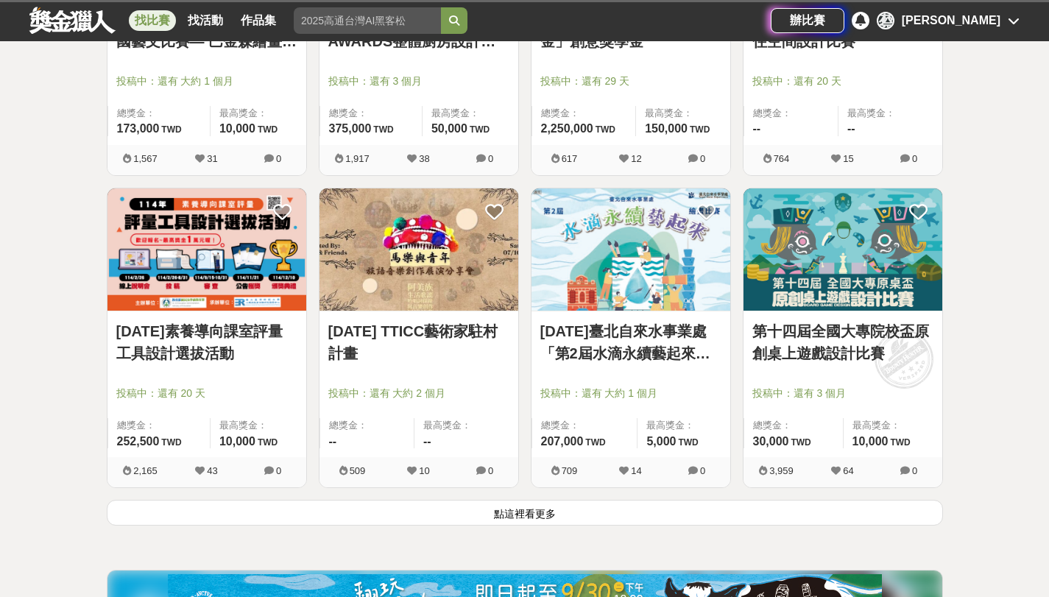
click at [636, 511] on button "點這裡看更多" at bounding box center [525, 513] width 836 height 26
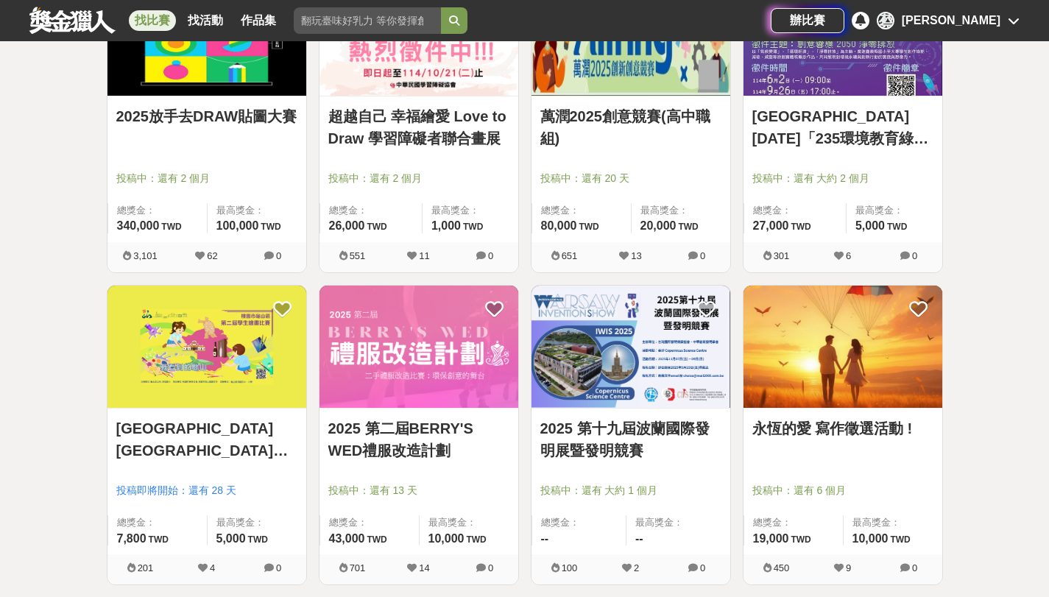
scroll to position [9467, 0]
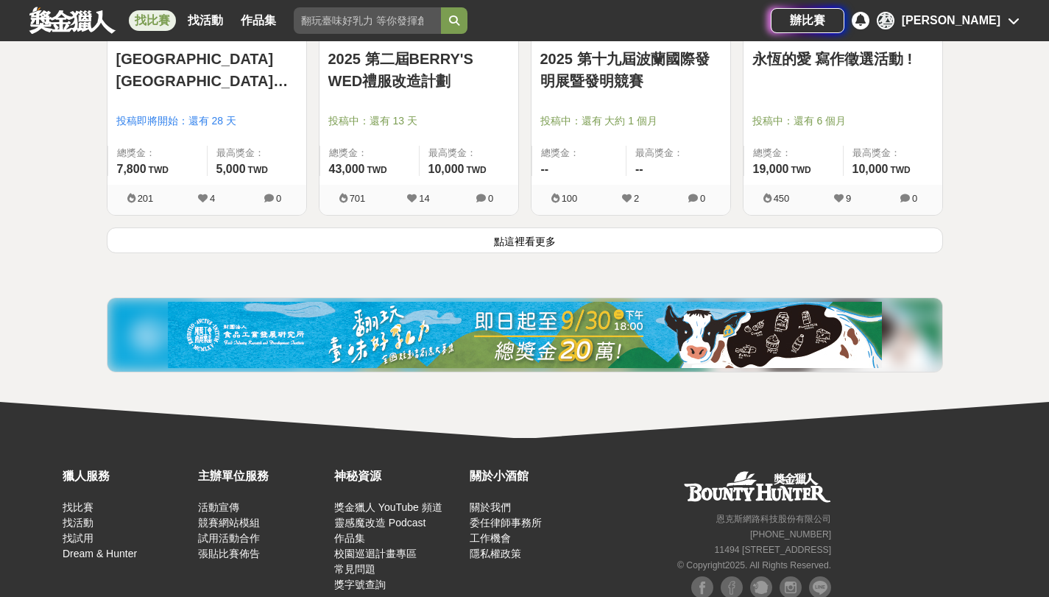
click at [658, 237] on button "點這裡看更多" at bounding box center [525, 240] width 836 height 26
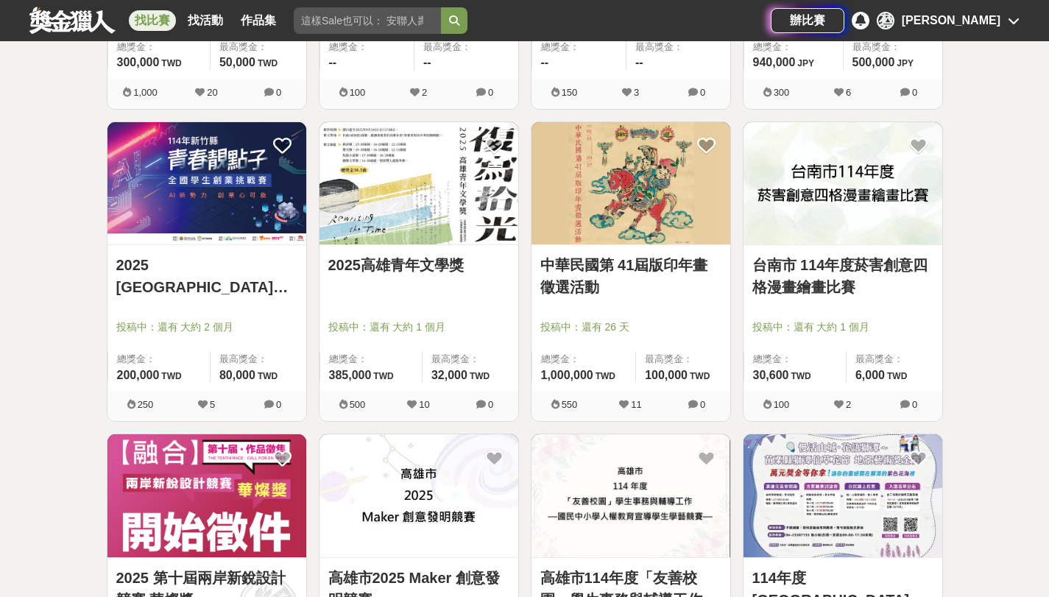
scroll to position [11058, 0]
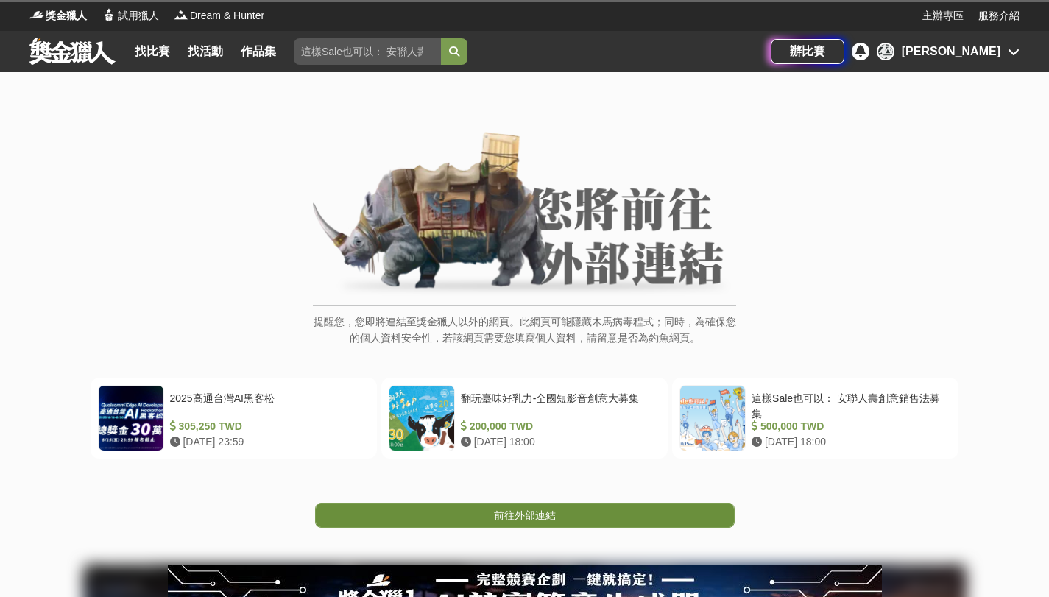
click at [564, 516] on link "前往外部連結" at bounding box center [524, 515] width 419 height 25
